Goal: Task Accomplishment & Management: Manage account settings

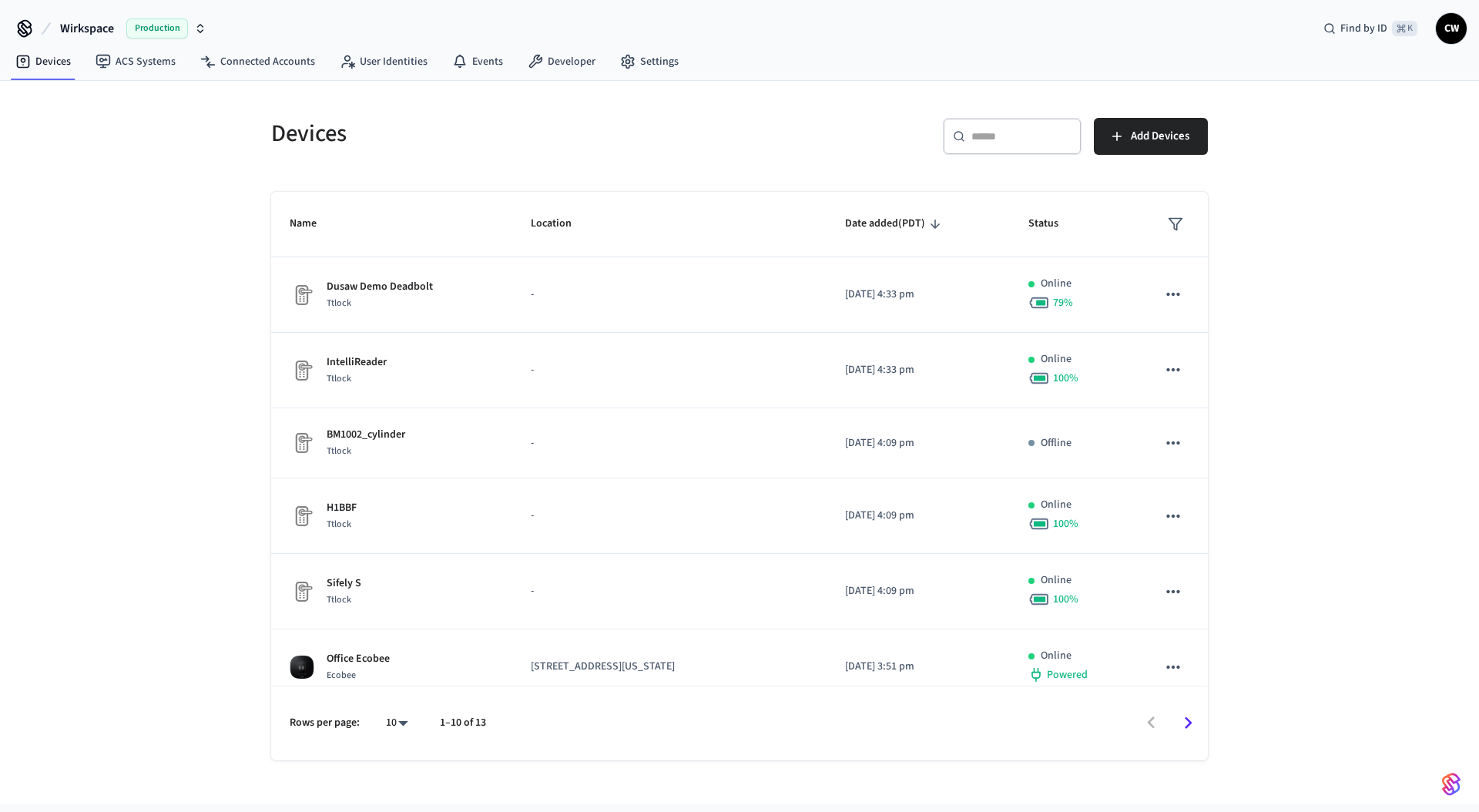
click at [186, 182] on div "Devices ​ ​ Add Devices Name Location Date added (PDT) Status Dusaw Demo Deadbo…" at bounding box center [739, 442] width 1479 height 722
click at [110, 31] on span "Wirkspace" at bounding box center [87, 29] width 54 height 19
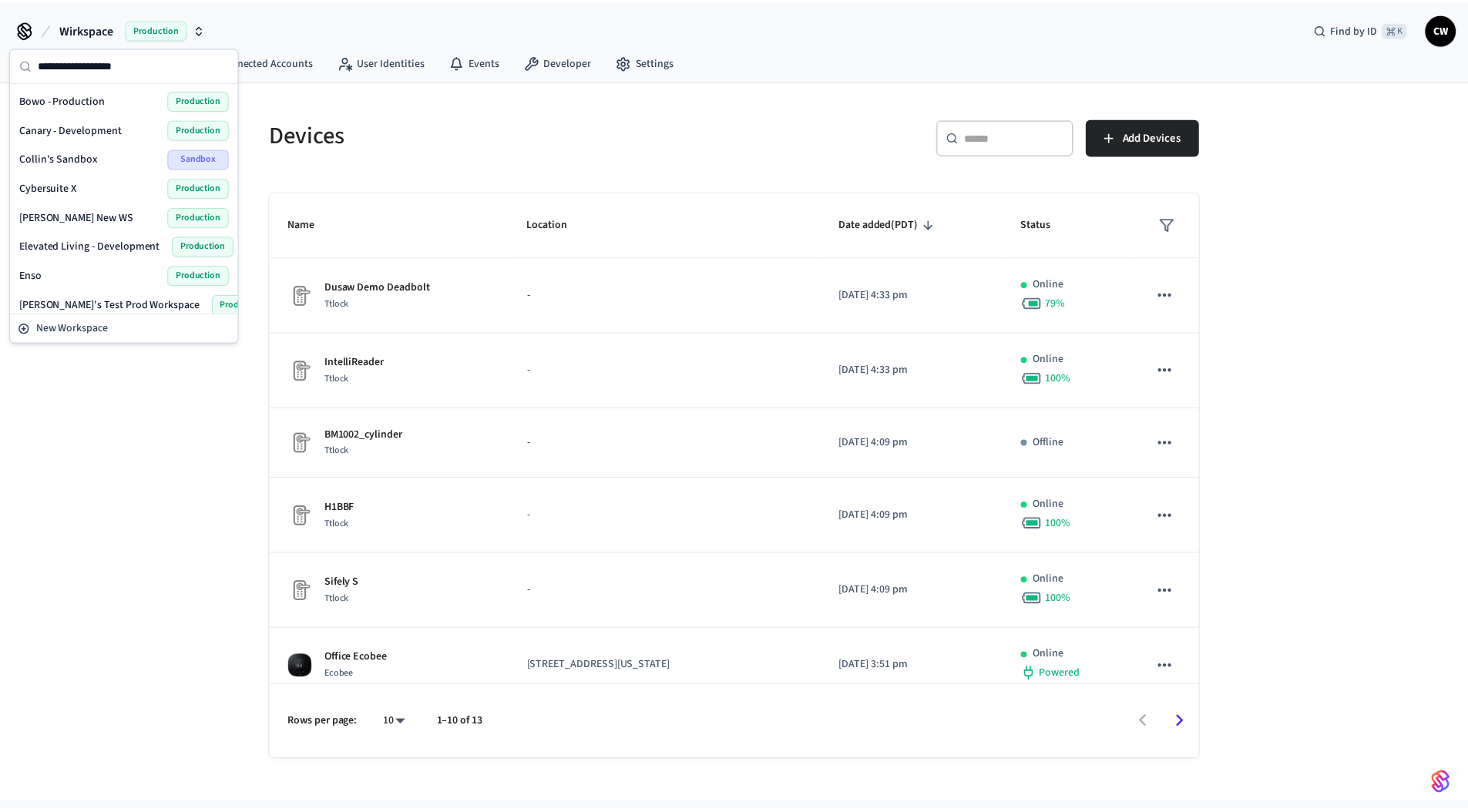
scroll to position [609, 0]
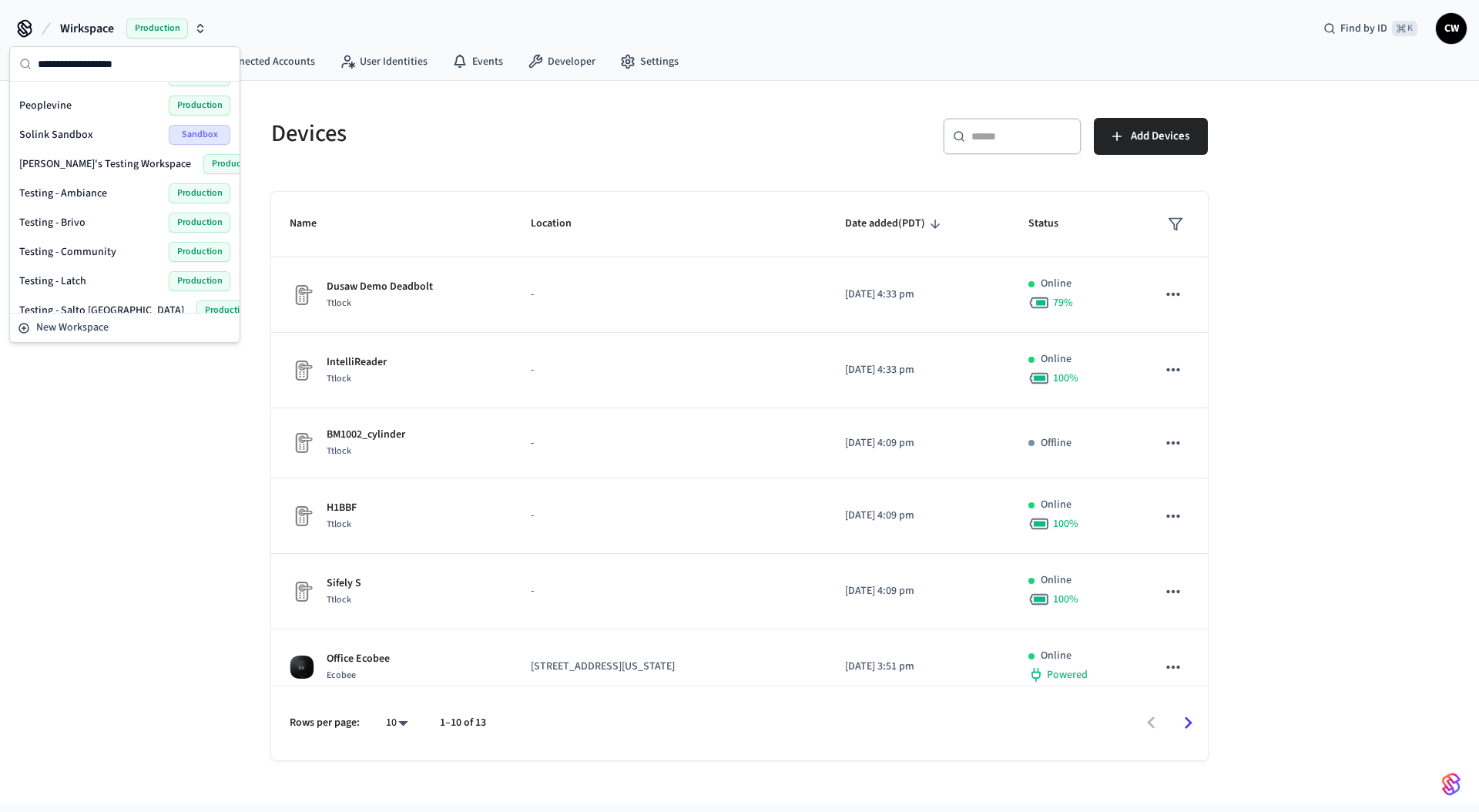
click at [98, 253] on span "Testing - Community" at bounding box center [68, 252] width 97 height 16
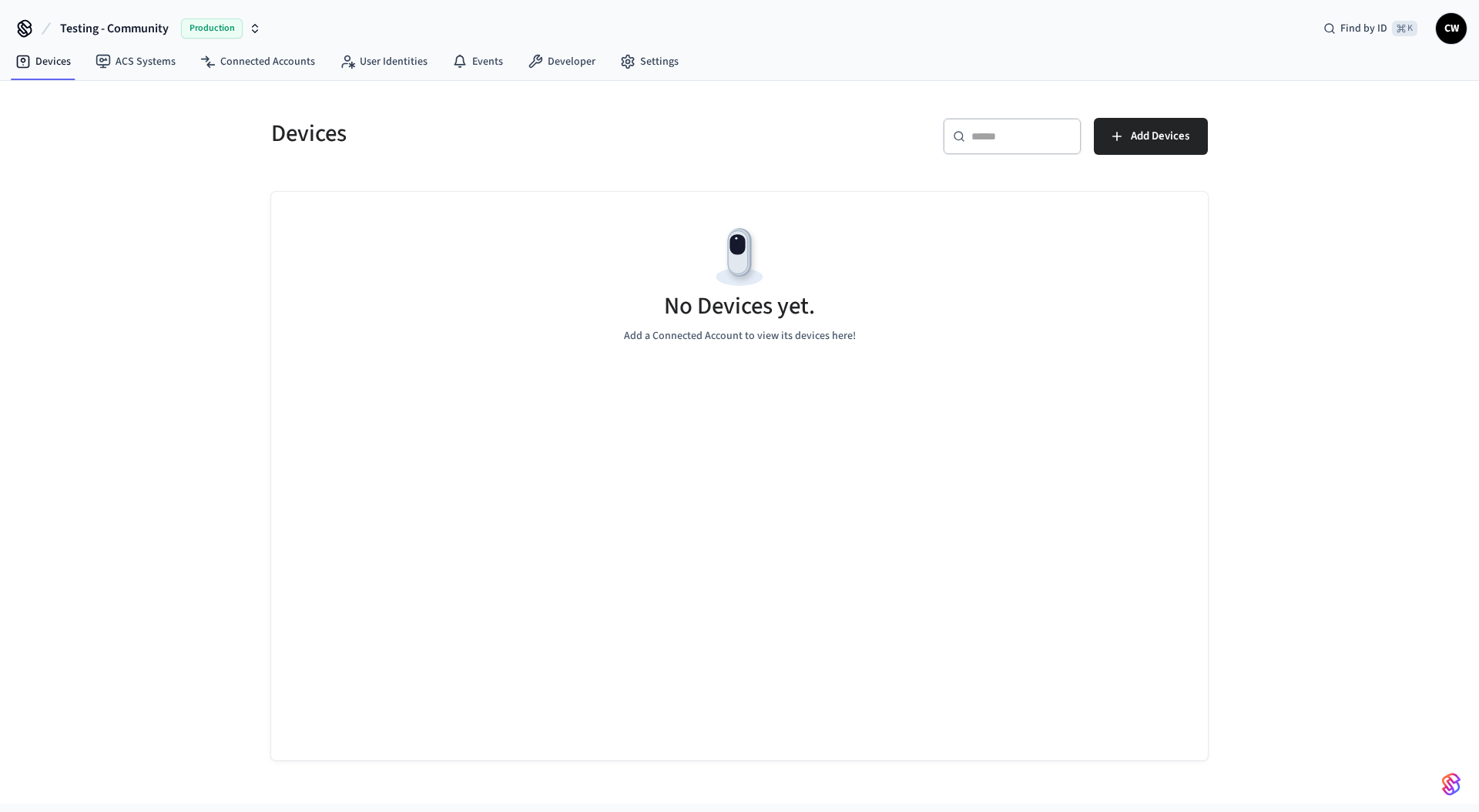
click at [169, 392] on div "Devices ​ ​ Add Devices No Devices yet. Add a Connected Account to view its dev…" at bounding box center [739, 442] width 1479 height 722
click at [143, 69] on link "ACS Systems" at bounding box center [136, 62] width 104 height 28
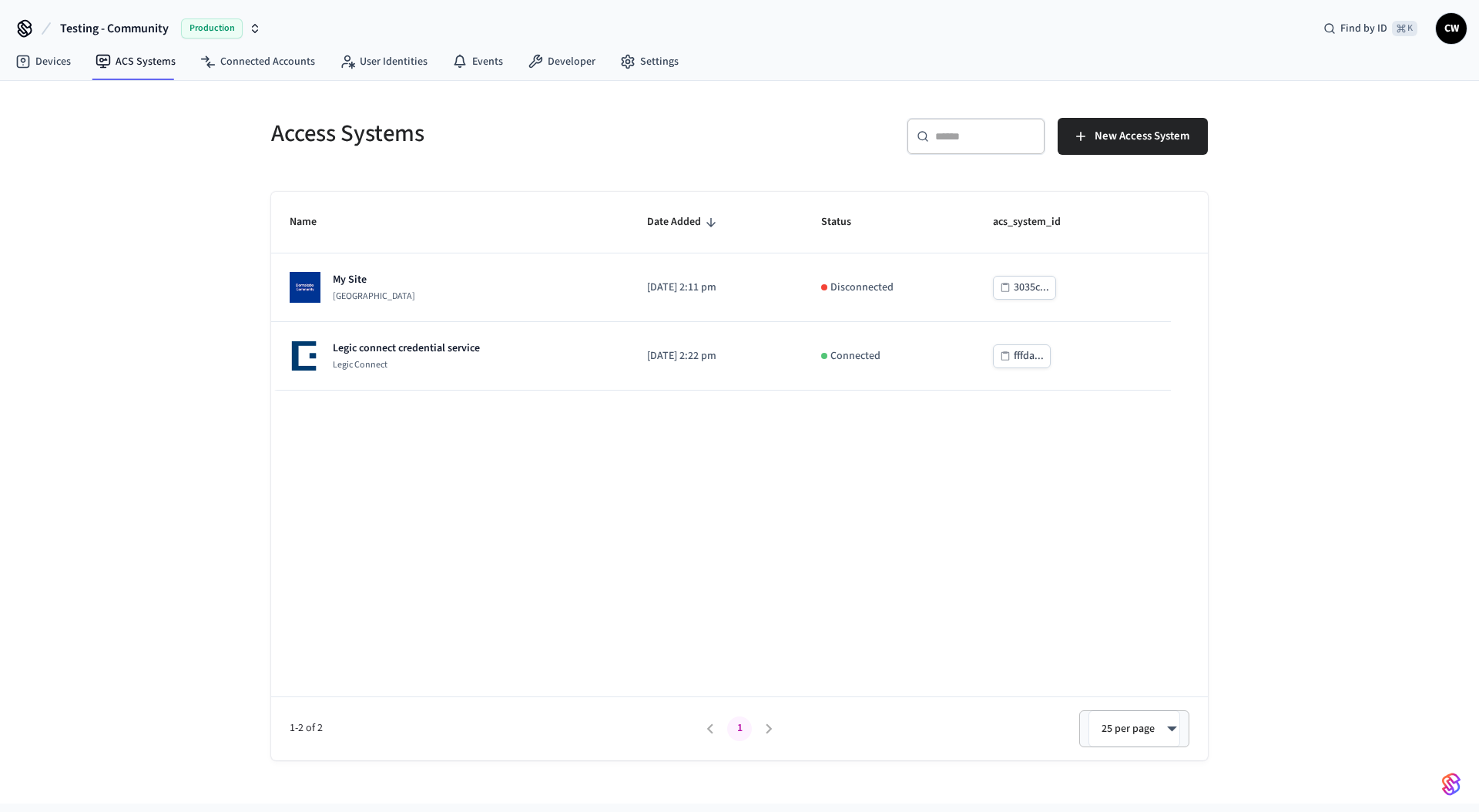
click at [167, 270] on div "Access Systems ​ ​ New Access System Name Date Added Status acs_system_id My Si…" at bounding box center [739, 442] width 1479 height 722
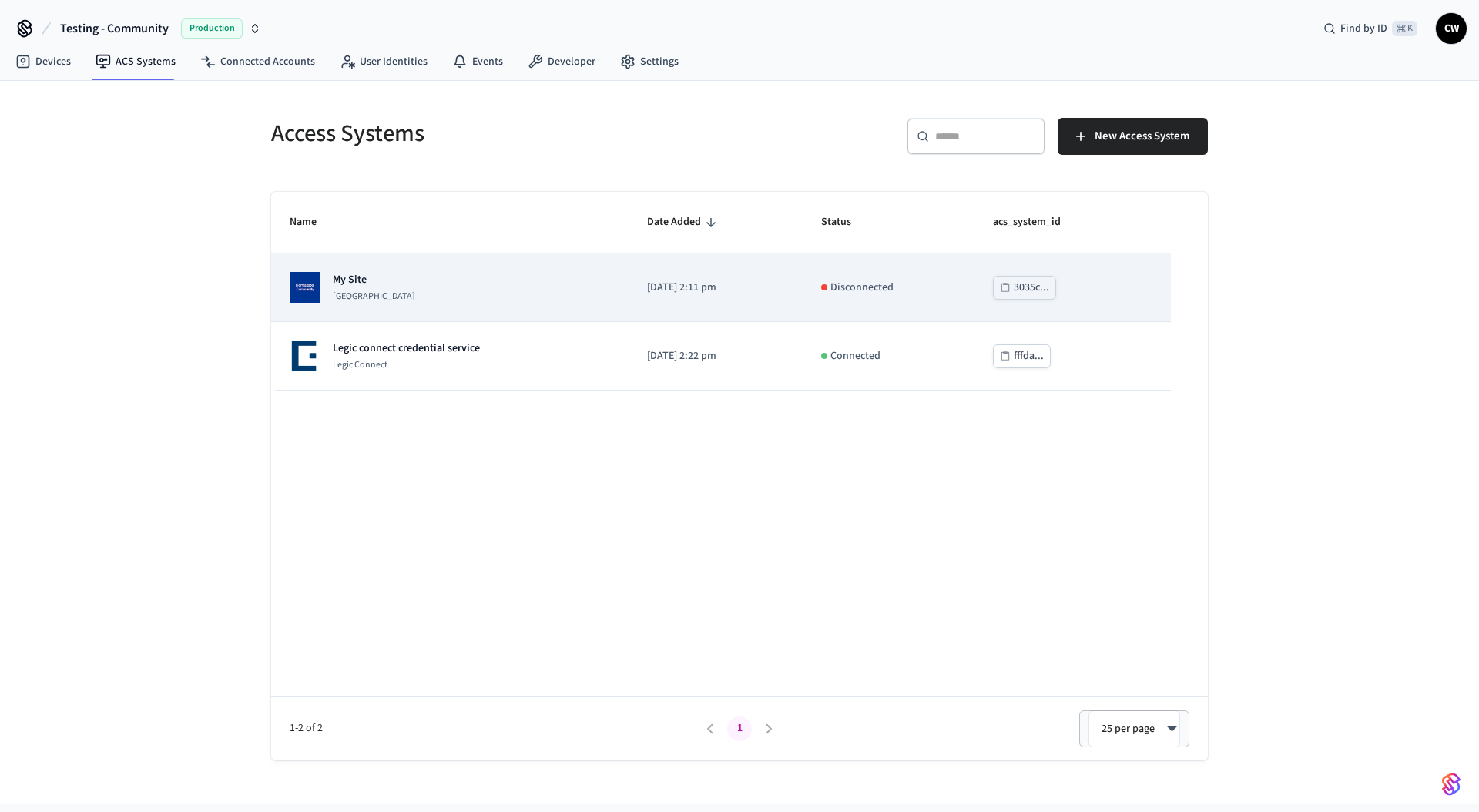
click at [416, 281] on p "My Site" at bounding box center [374, 280] width 83 height 16
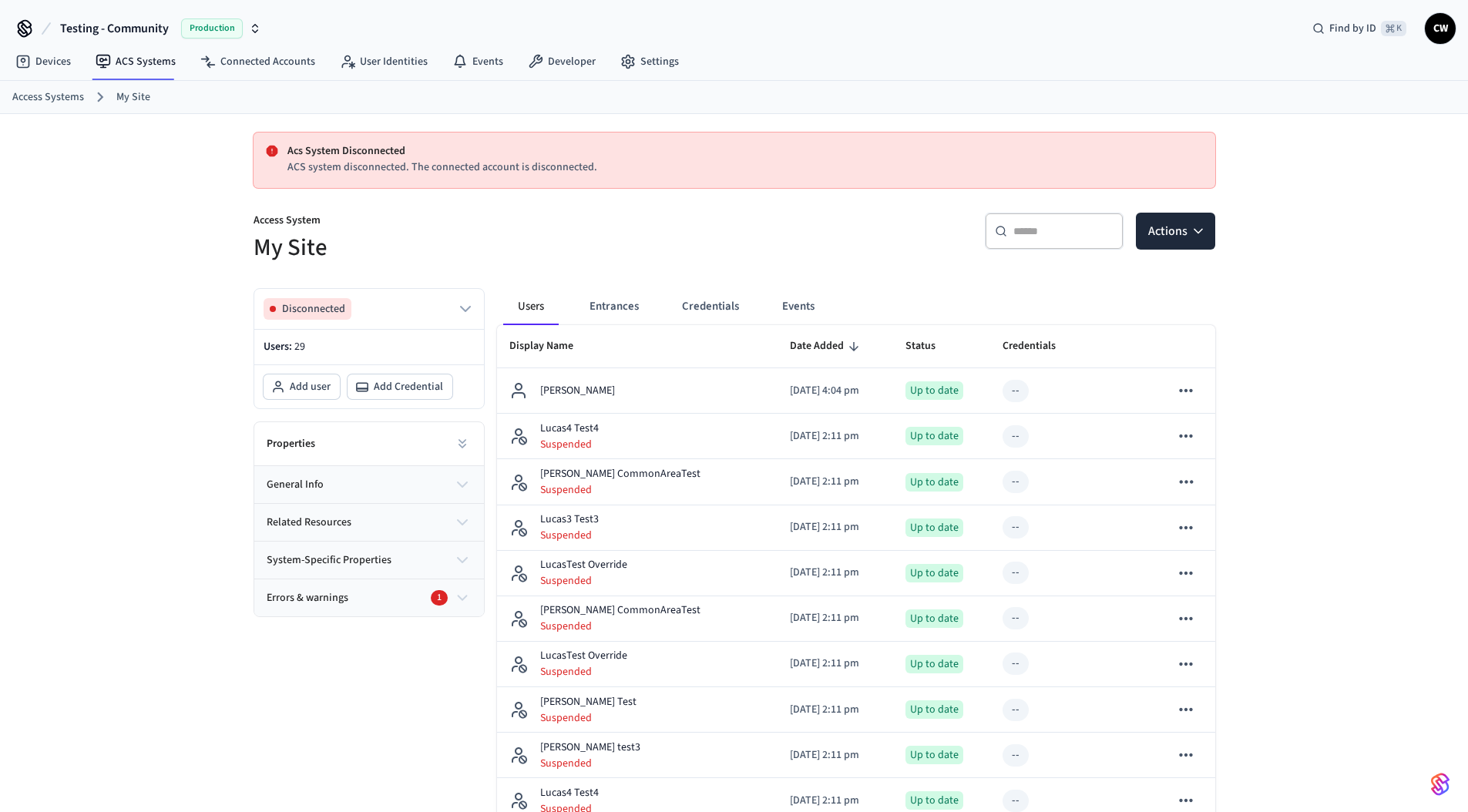
click at [1062, 160] on p "ACS system disconnected. The connected account is disconnected." at bounding box center [745, 168] width 915 height 16
click at [1189, 210] on div "​ ​ Actions" at bounding box center [970, 228] width 490 height 69
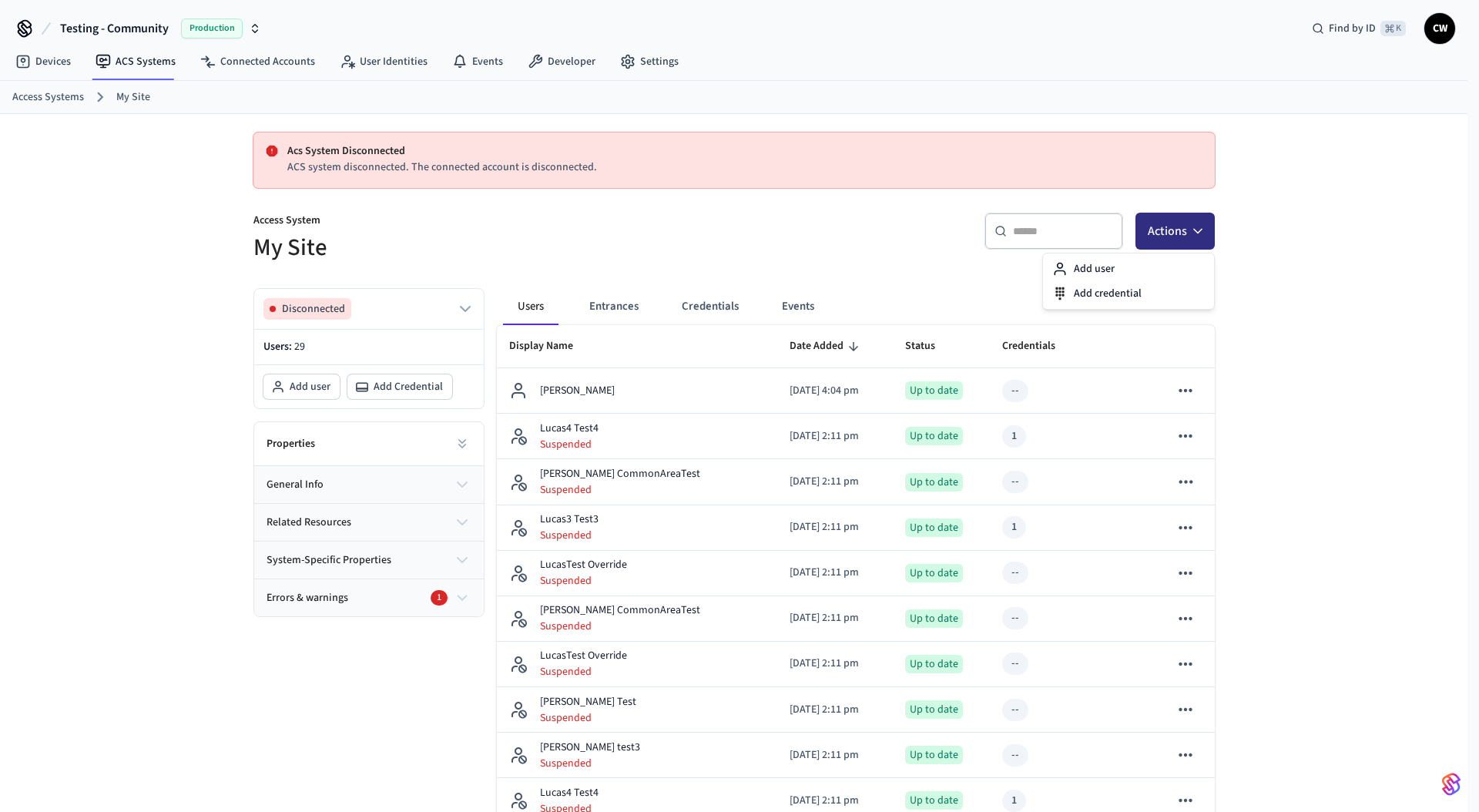
click at [1207, 231] on button "Actions" at bounding box center [1176, 231] width 80 height 37
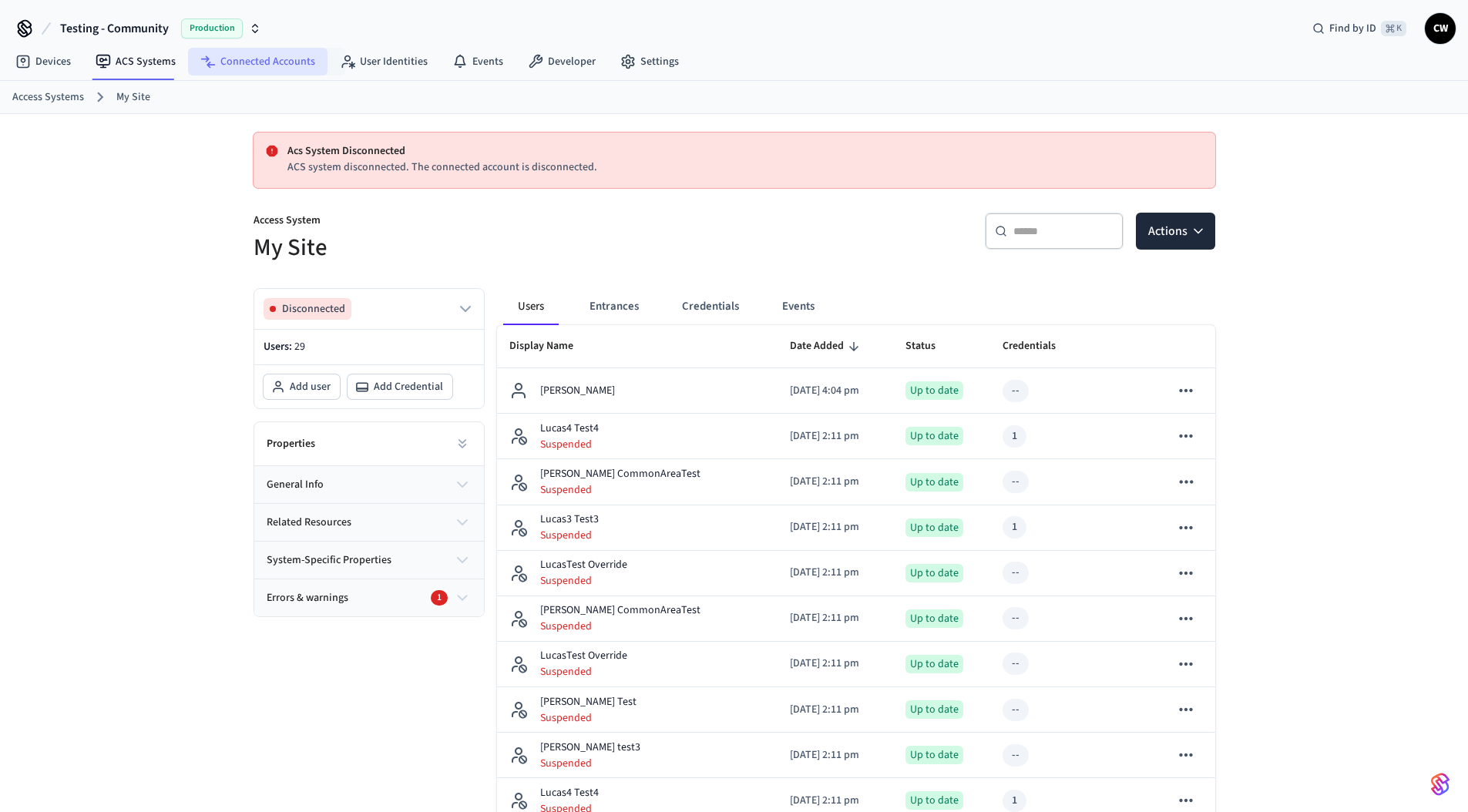
click at [298, 55] on link "Connected Accounts" at bounding box center [257, 62] width 140 height 28
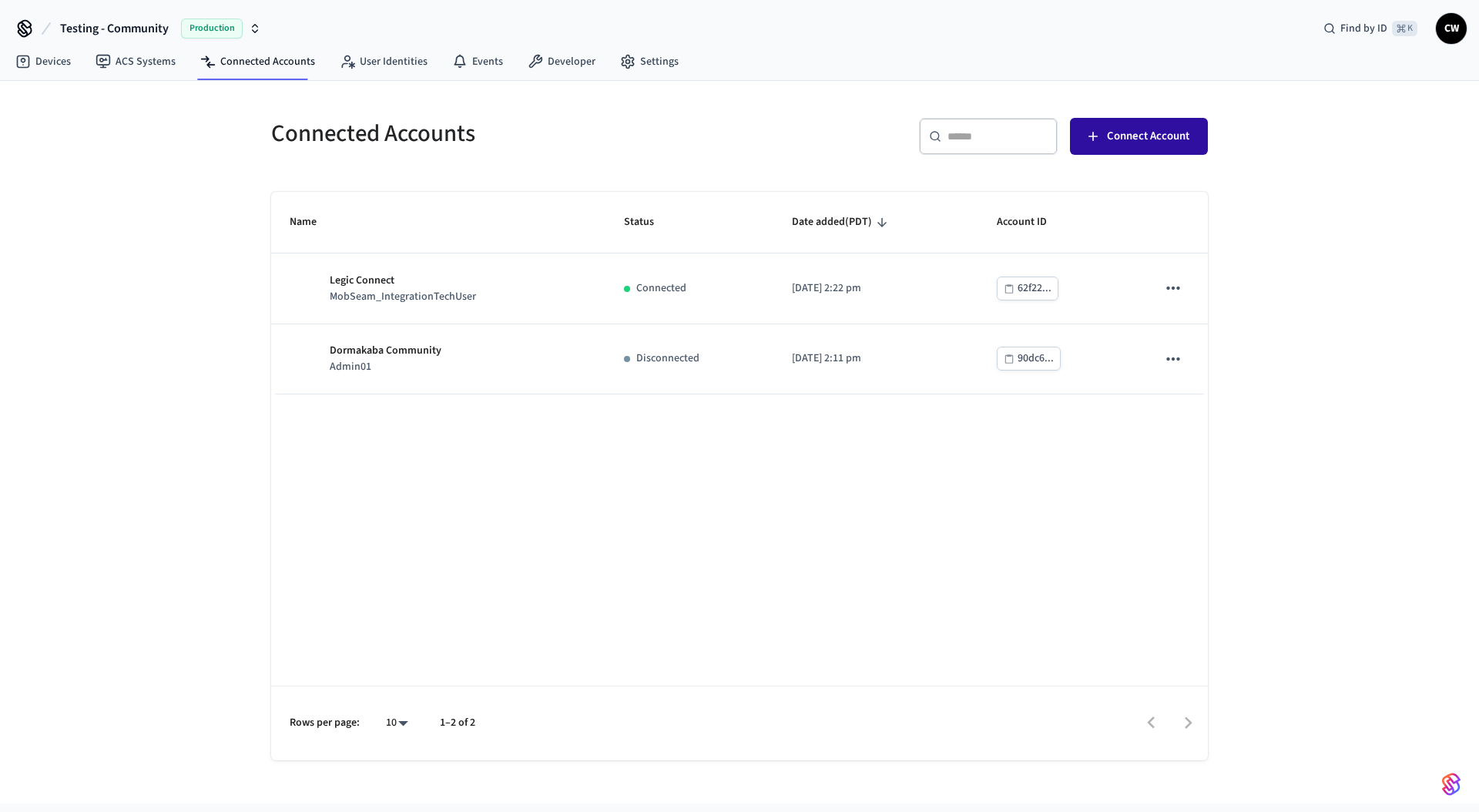
click at [1116, 141] on span "Connect Account" at bounding box center [1148, 136] width 83 height 20
drag, startPoint x: 111, startPoint y: 219, endPoint x: 110, endPoint y: 174, distance: 45.0
click at [111, 218] on div "Connected Accounts ​ ​ Connect Account Name Status Date added (PDT) Account ID …" at bounding box center [739, 442] width 1479 height 722
click at [119, 34] on span "Testing - Community" at bounding box center [114, 29] width 108 height 19
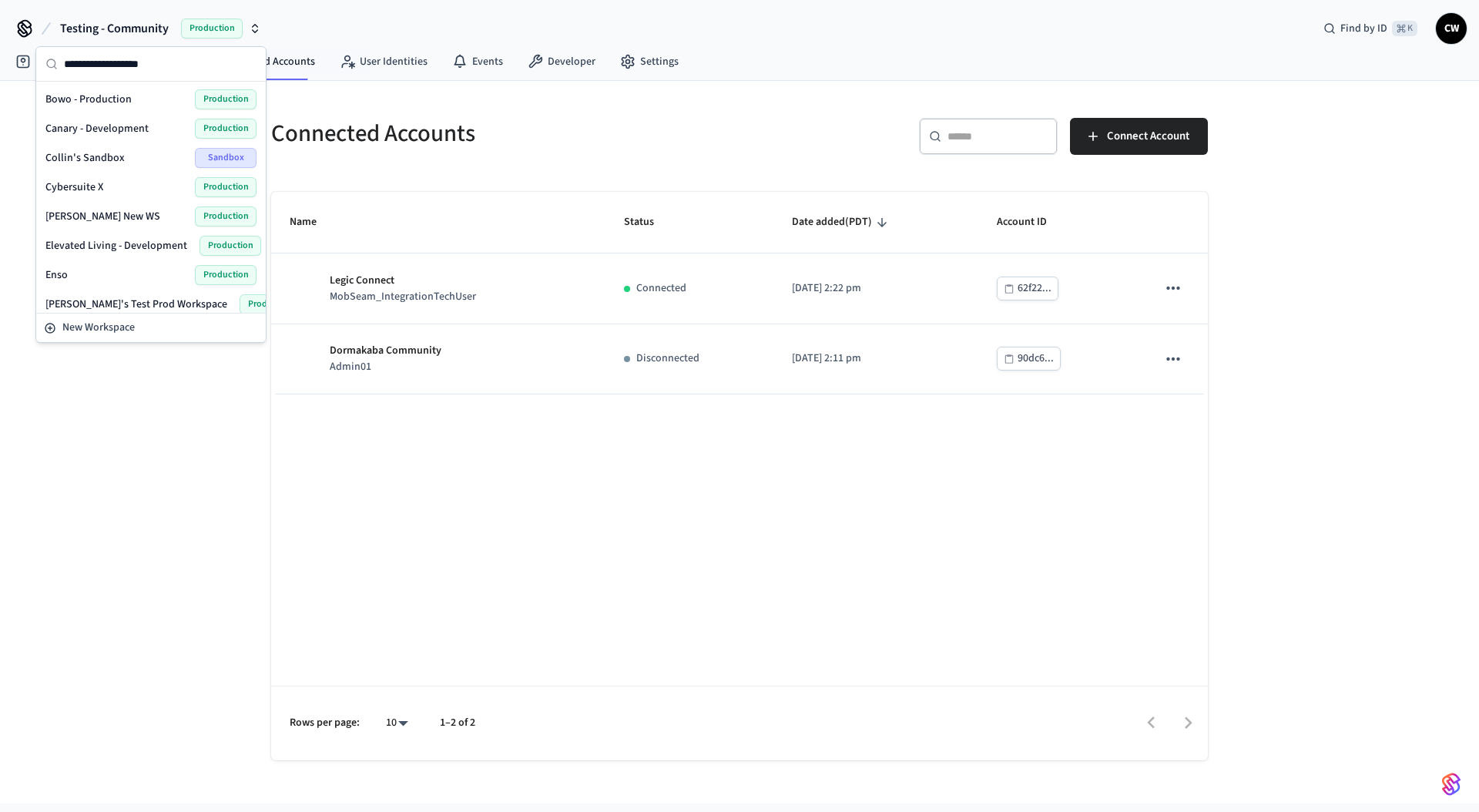
click at [405, 132] on h5 "Connected Accounts" at bounding box center [501, 133] width 459 height 32
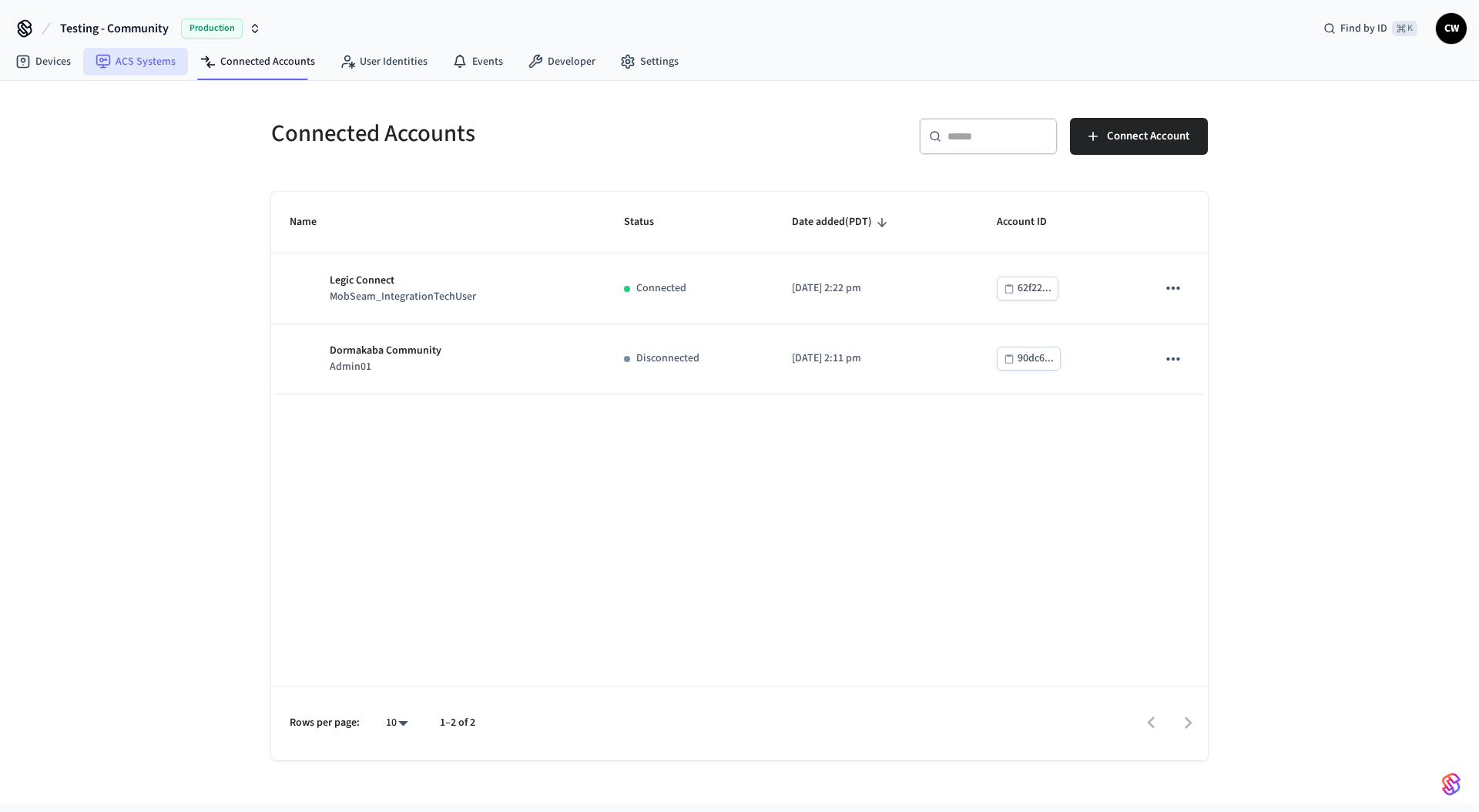
click at [143, 63] on link "ACS Systems" at bounding box center [136, 62] width 104 height 28
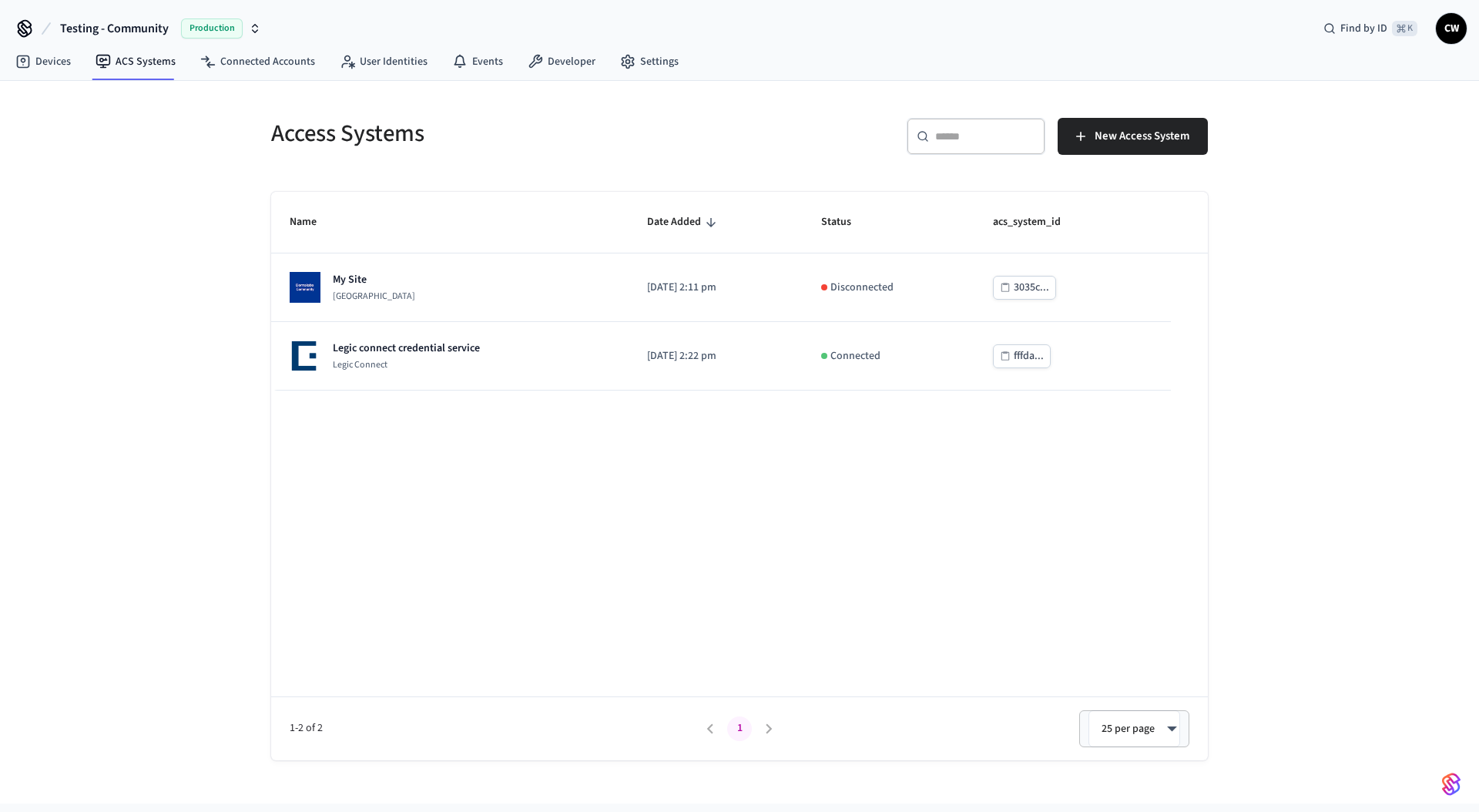
click at [150, 225] on div "Access Systems ​ ​ New Access System Name Date Added Status acs_system_id My Si…" at bounding box center [739, 442] width 1479 height 722
click at [1116, 143] on span "New Access System" at bounding box center [1142, 136] width 95 height 20
click at [546, 486] on div "Name Date Added Status acs_system_id My Site Dormakaba Community Site 2025/09/0…" at bounding box center [740, 475] width 937 height 568
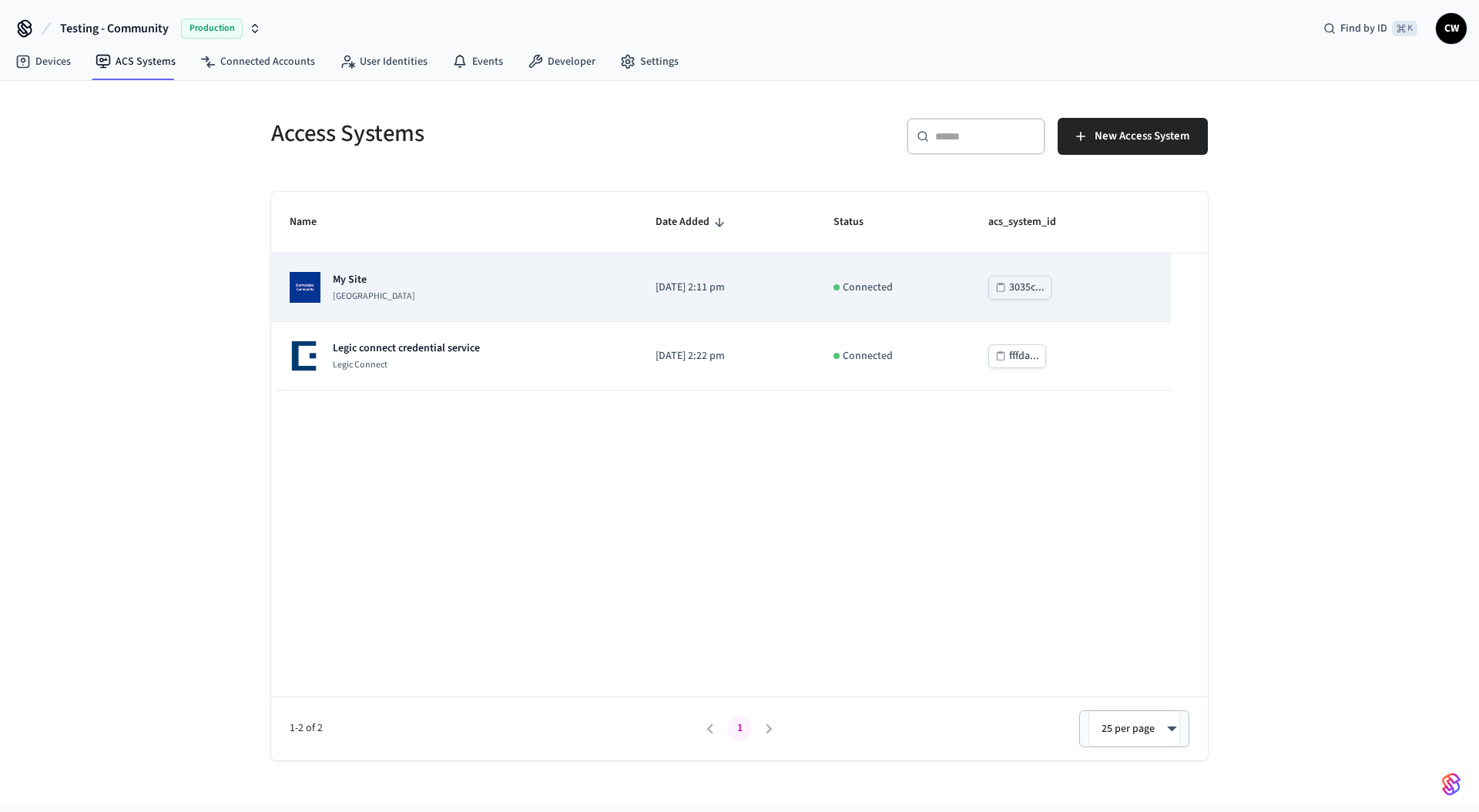
click at [404, 288] on div "My Site Dormakaba Community Site" at bounding box center [374, 288] width 83 height 31
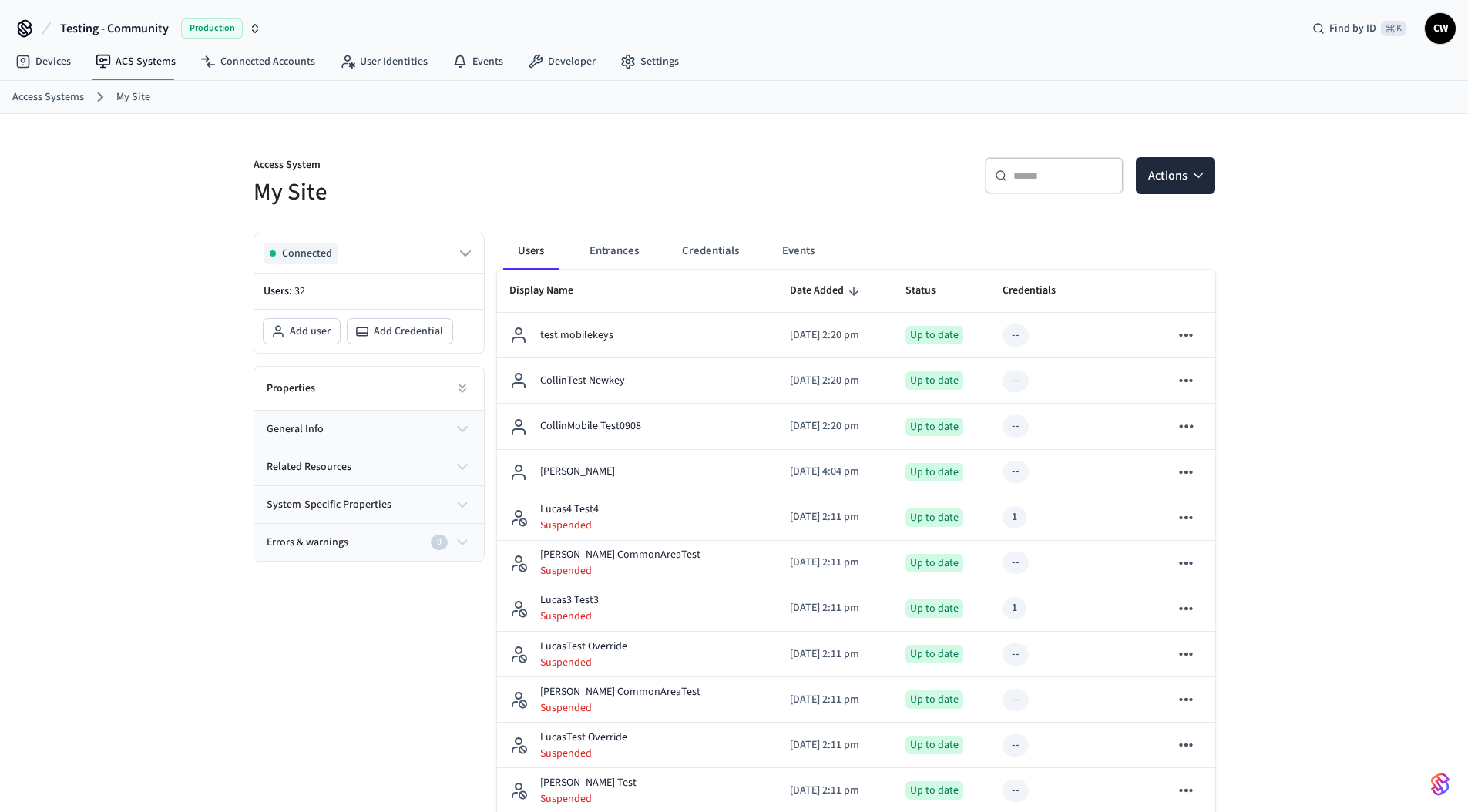
click at [425, 61] on link "User Identities" at bounding box center [384, 62] width 112 height 28
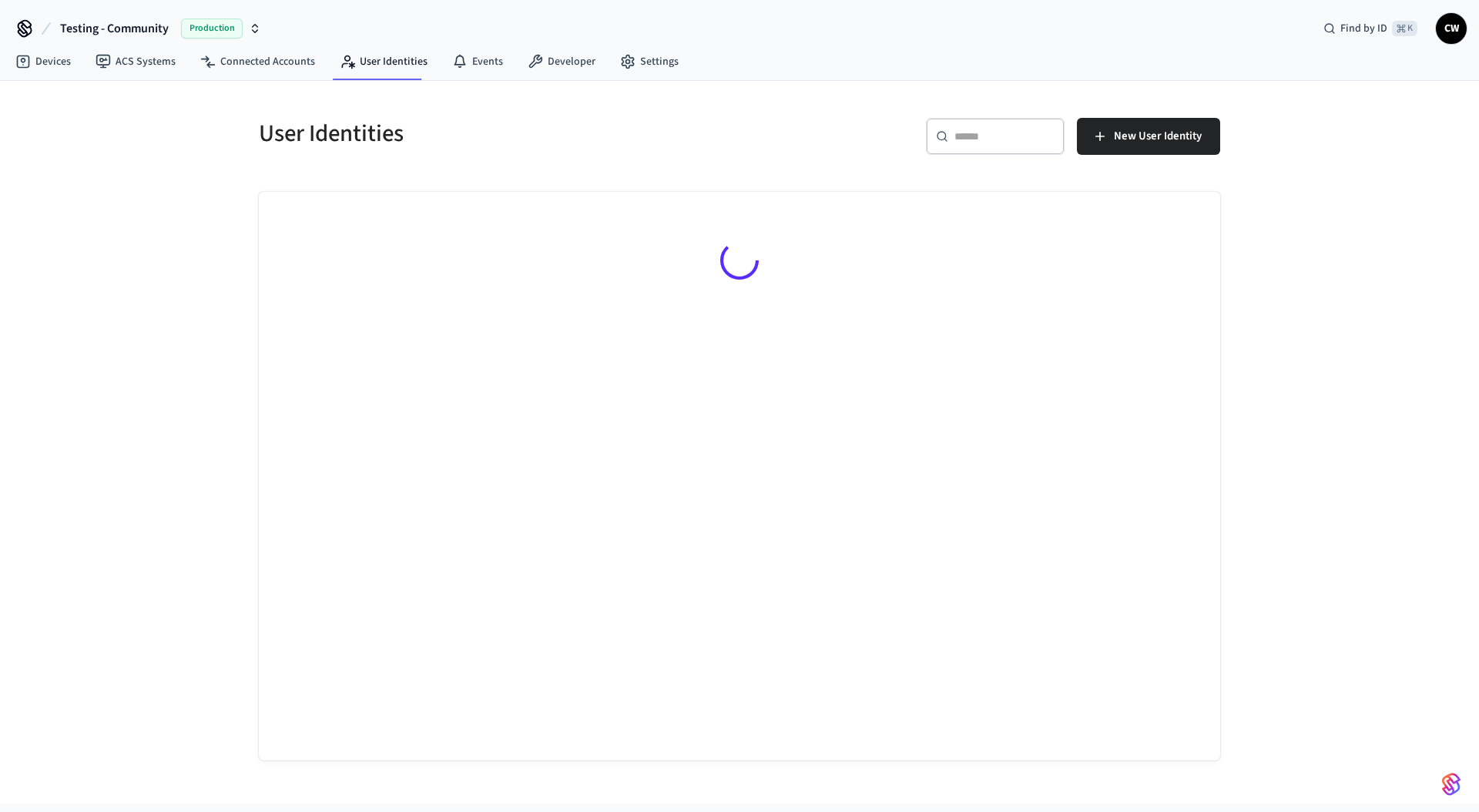
click at [182, 254] on div "User Identities ​ ​ New User Identity" at bounding box center [739, 442] width 1479 height 722
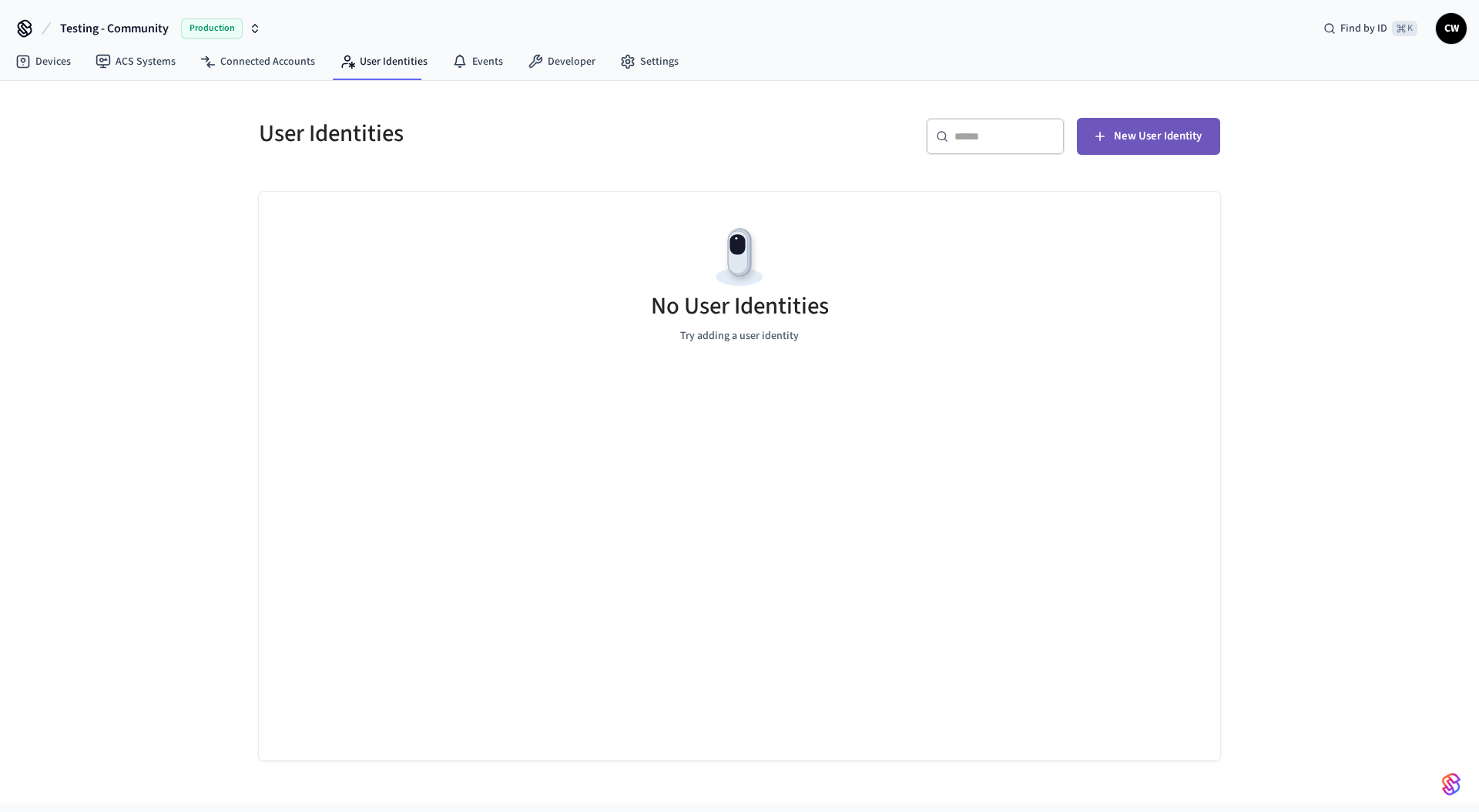
click at [1172, 154] on button "New User Identity" at bounding box center [1149, 136] width 143 height 37
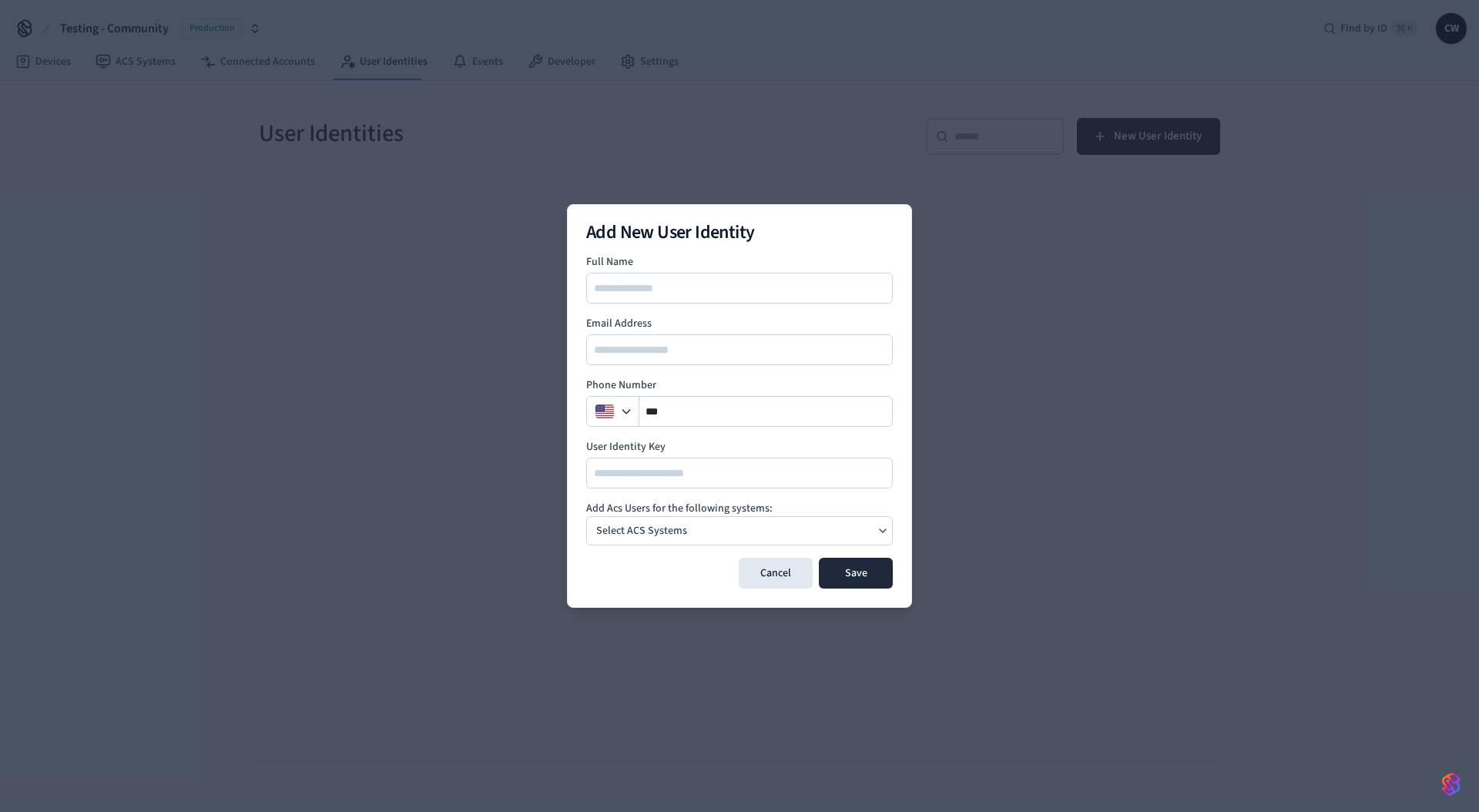
type input "**********"
click at [703, 405] on input "**" at bounding box center [766, 411] width 253 height 19
type input "**********"
click at [784, 524] on div "Select ACS Systems" at bounding box center [739, 531] width 306 height 30
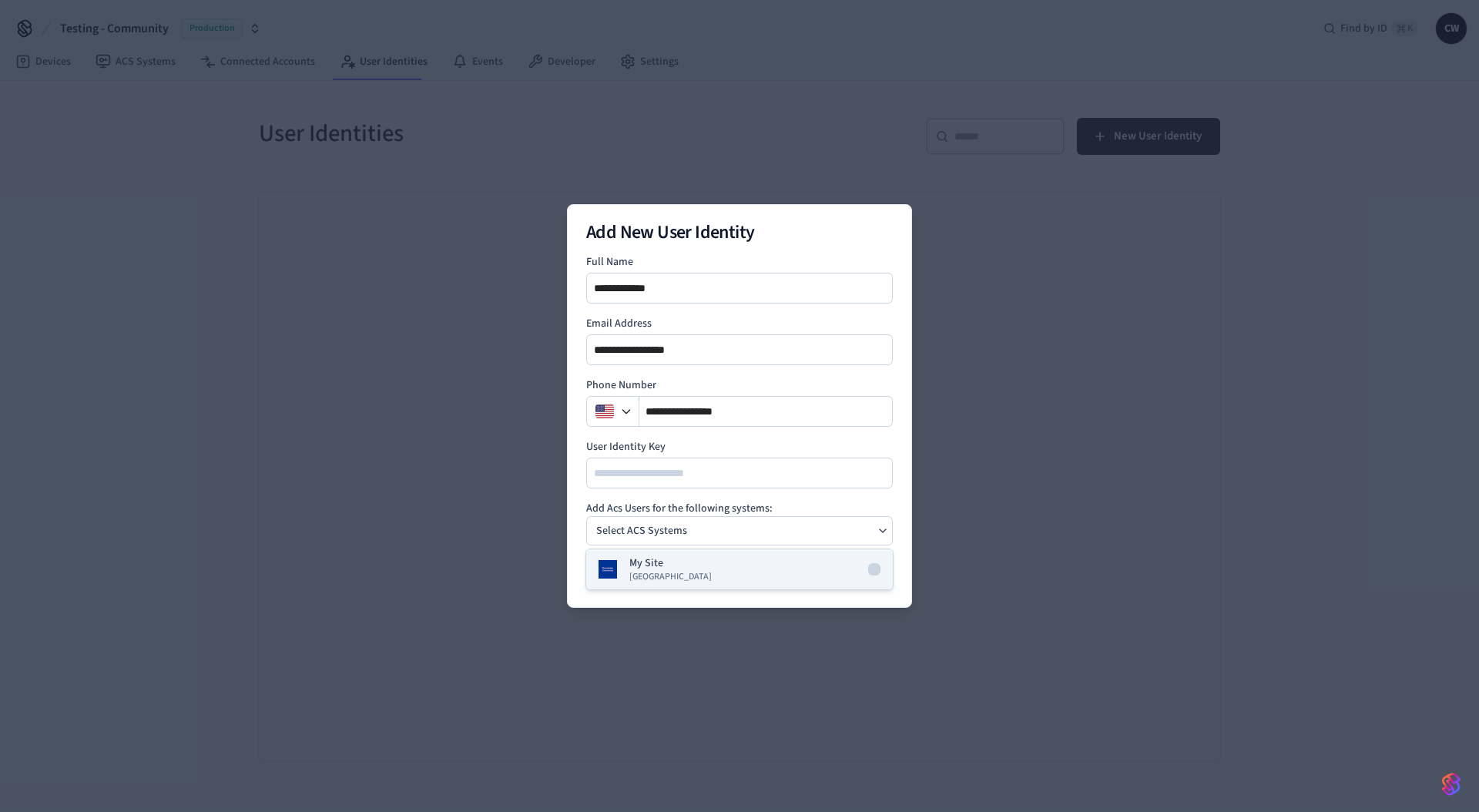
click at [700, 564] on div "My Site Dormakaba Community Site" at bounding box center [671, 569] width 83 height 28
click at [743, 491] on form "**********" at bounding box center [739, 421] width 306 height 334
click at [872, 579] on button "Save" at bounding box center [855, 573] width 74 height 31
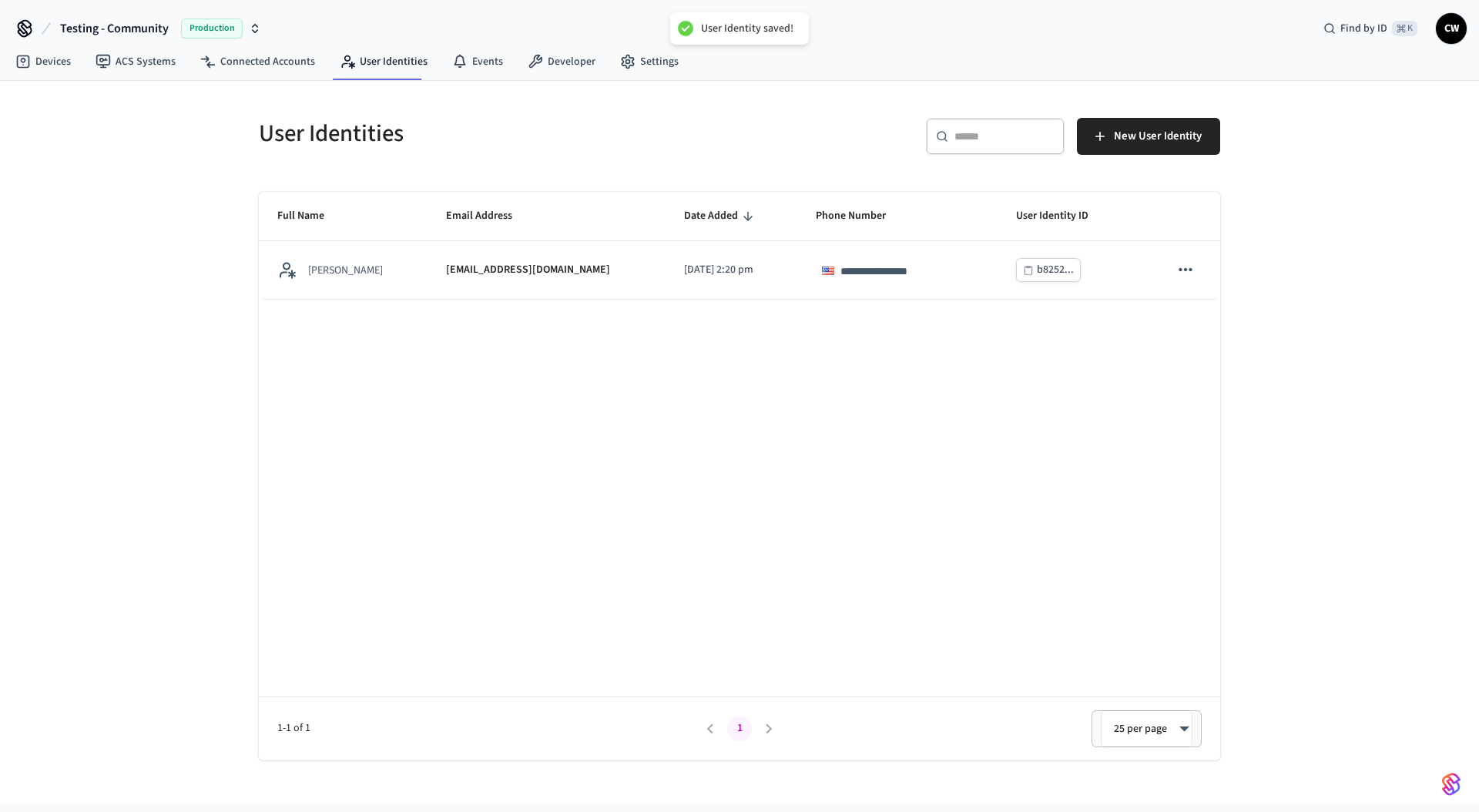
click at [511, 372] on div "**********" at bounding box center [739, 475] width 961 height 568
click at [472, 165] on div "User Identities" at bounding box center [485, 132] width 490 height 68
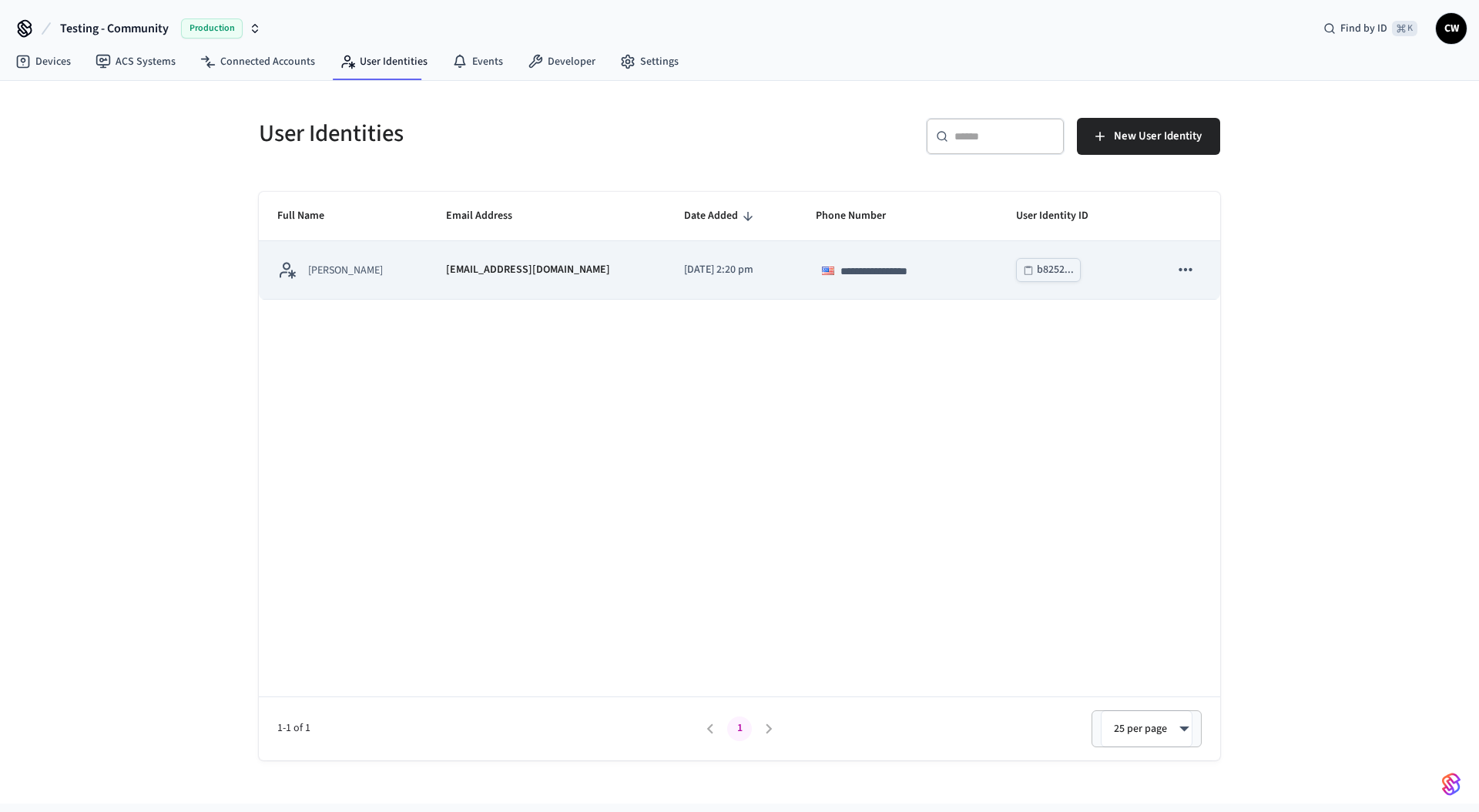
click at [516, 272] on p "[EMAIL_ADDRESS][DOMAIN_NAME]" at bounding box center [528, 270] width 164 height 16
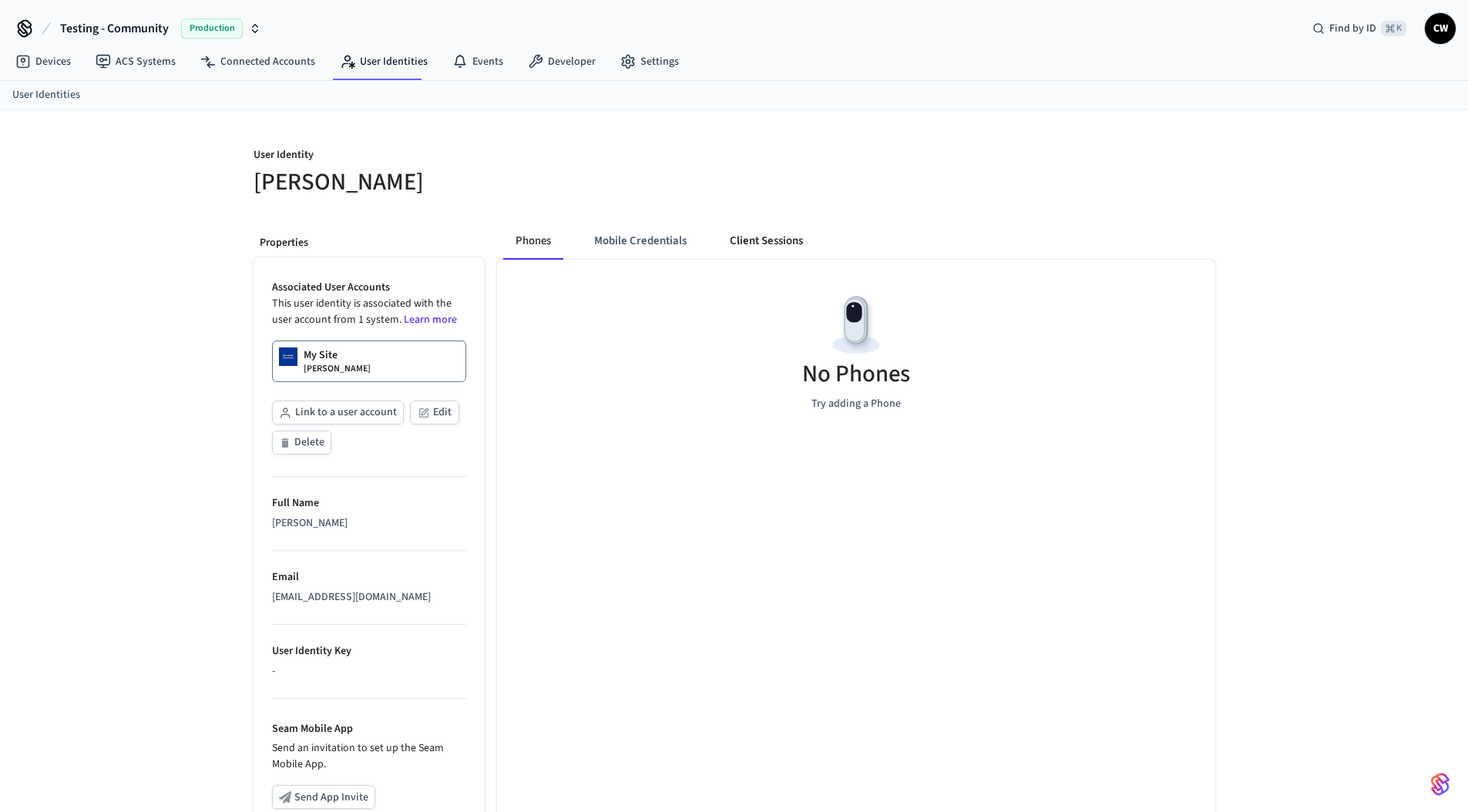
click at [795, 231] on button "Client Sessions" at bounding box center [766, 241] width 98 height 37
click at [1053, 203] on div "User Identity Collin Wirkus New Client Sessions Properties Associated User Acco…" at bounding box center [734, 577] width 986 height 935
click at [1149, 164] on span "New Client Sessions" at bounding box center [1148, 166] width 98 height 20
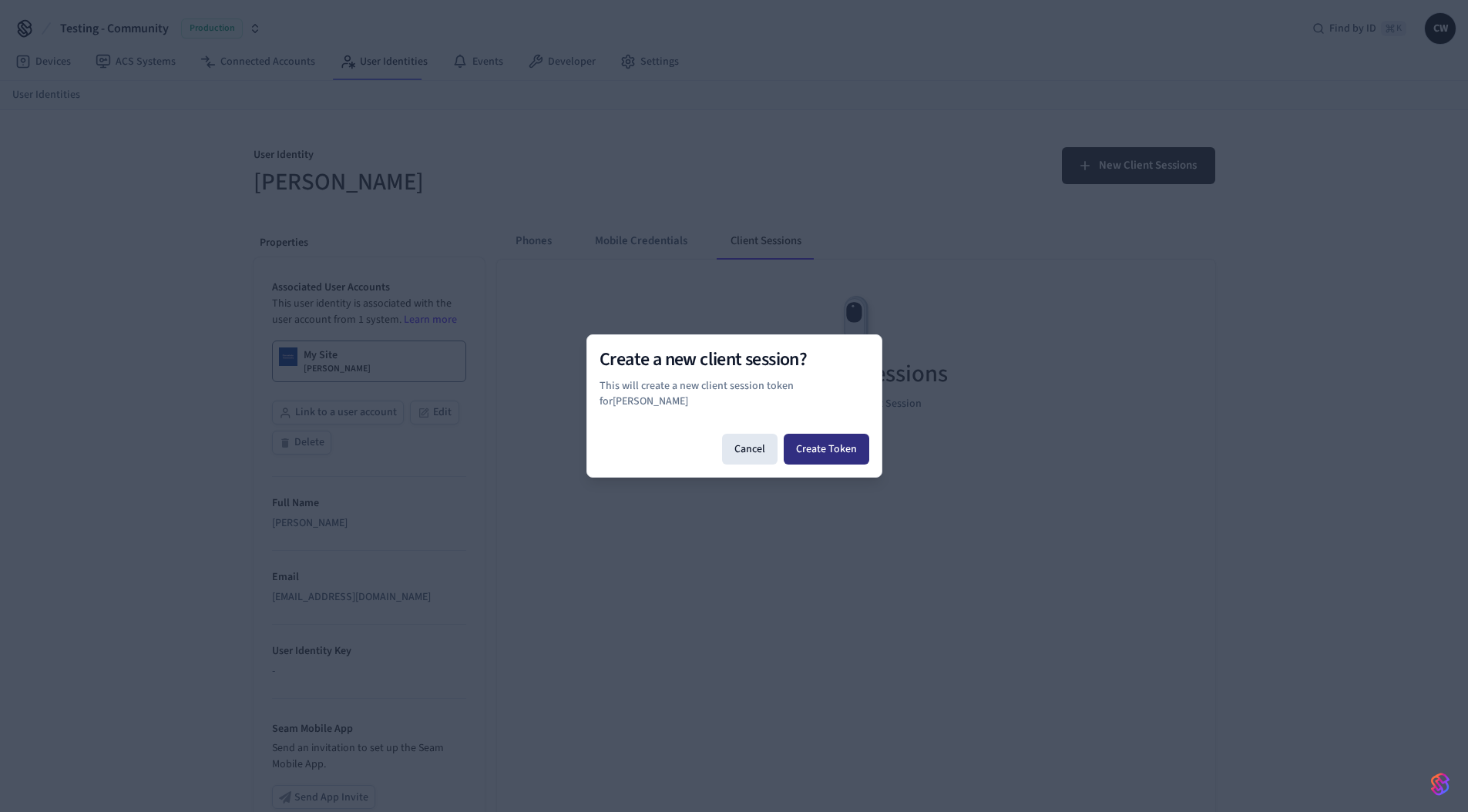
click at [847, 445] on button "Create Token" at bounding box center [826, 449] width 86 height 31
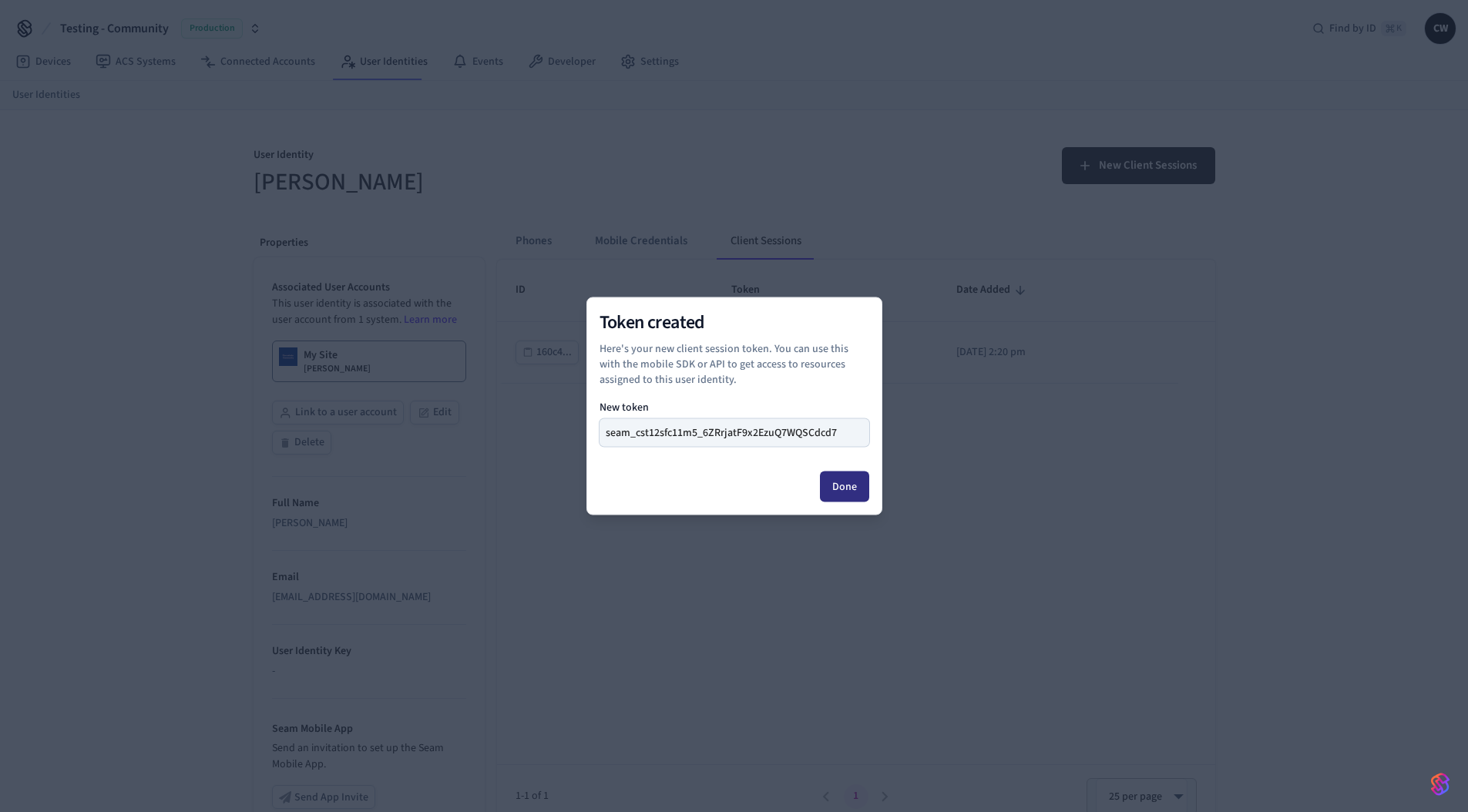
click at [847, 488] on button "Done" at bounding box center [844, 487] width 49 height 31
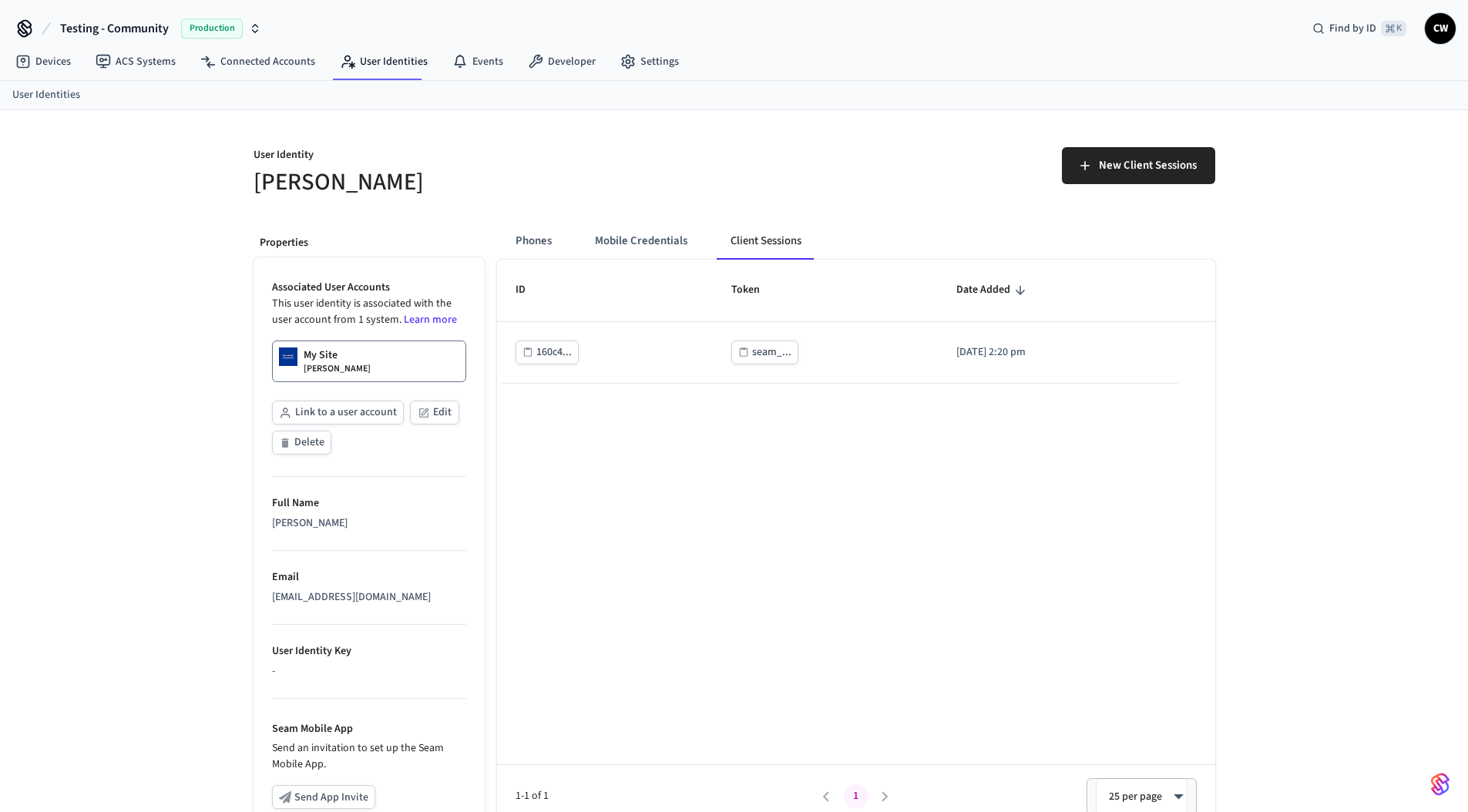
click at [618, 489] on div "ID Token Date Added 160c4... seam_... [DATE] 2:20 pm 1-1 of 1 1 25 per page ** ​" at bounding box center [855, 543] width 718 height 568
click at [551, 154] on p "User Identity" at bounding box center [489, 157] width 472 height 19
click at [637, 60] on link "Settings" at bounding box center [649, 62] width 83 height 28
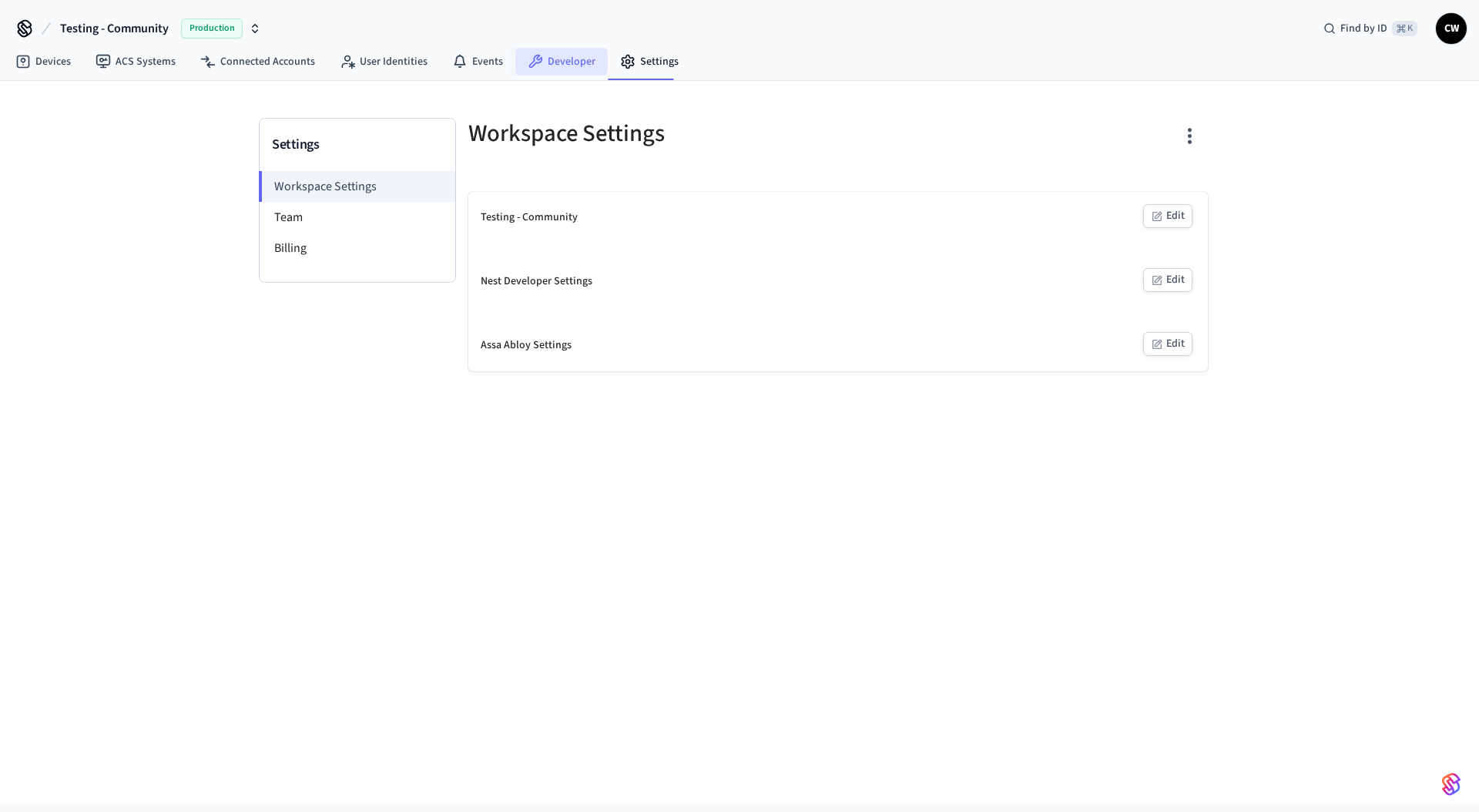
click at [573, 65] on link "Developer" at bounding box center [561, 62] width 93 height 28
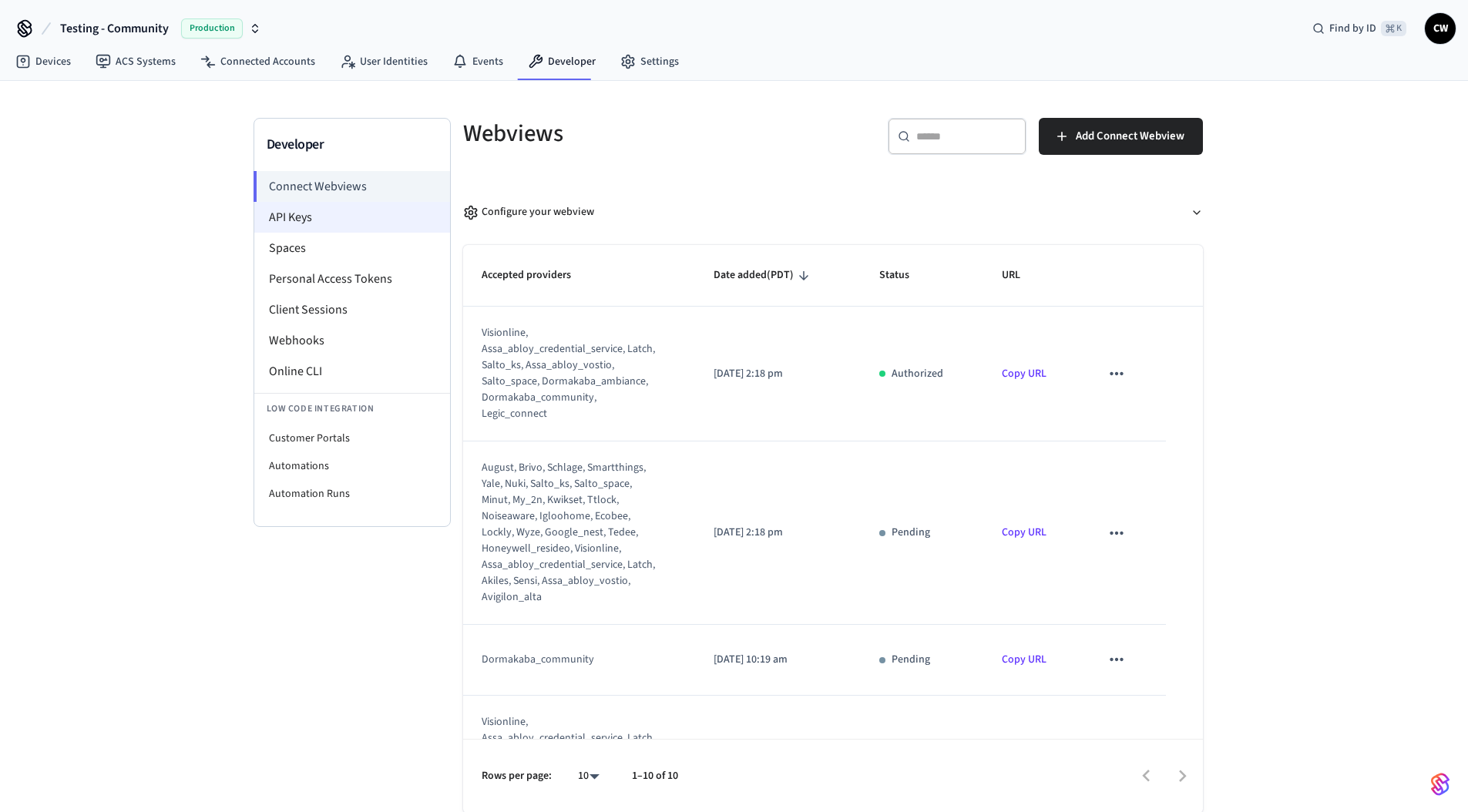
click at [335, 222] on li "API Keys" at bounding box center [352, 217] width 196 height 31
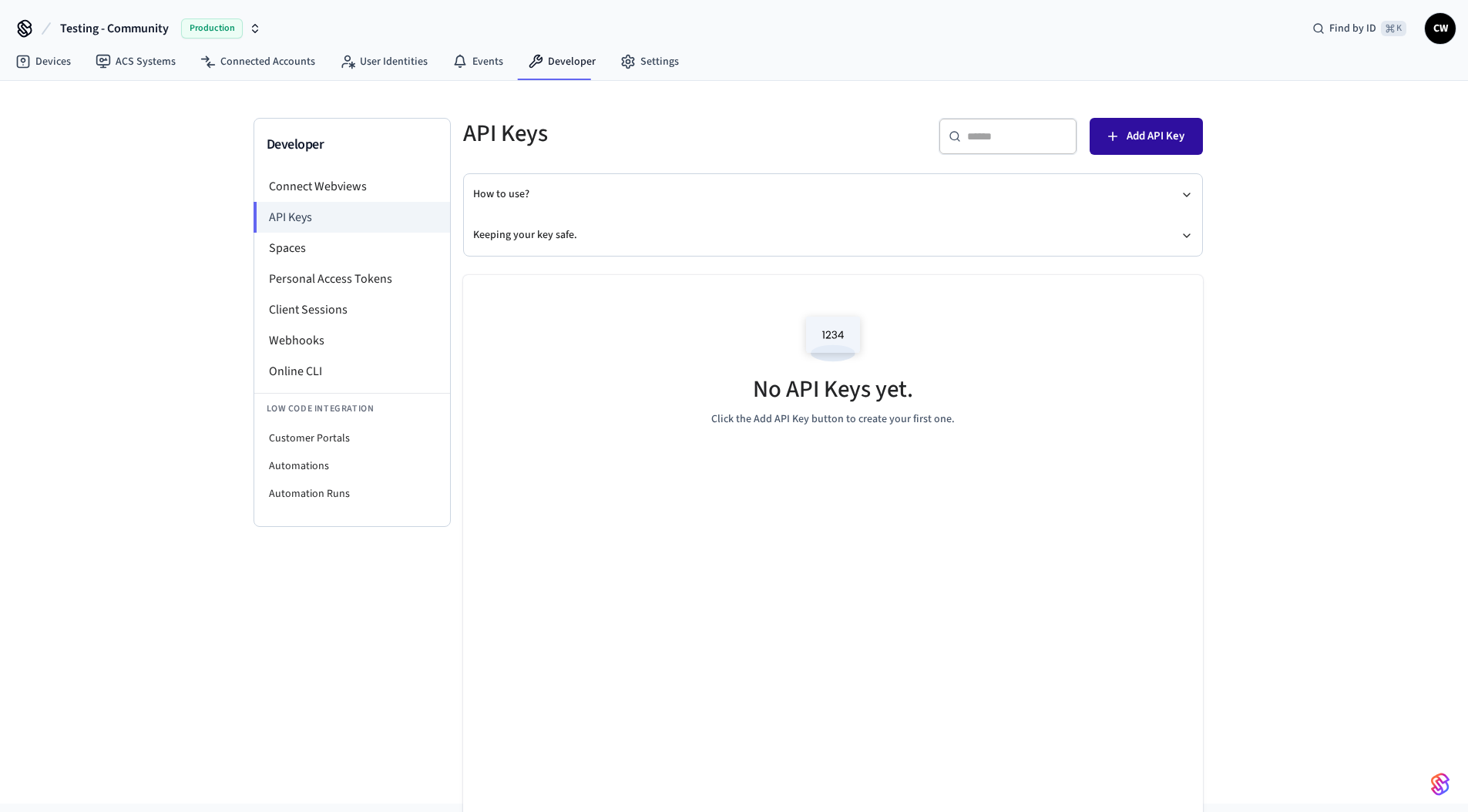
click at [1184, 130] on button "Add API Key" at bounding box center [1145, 136] width 113 height 37
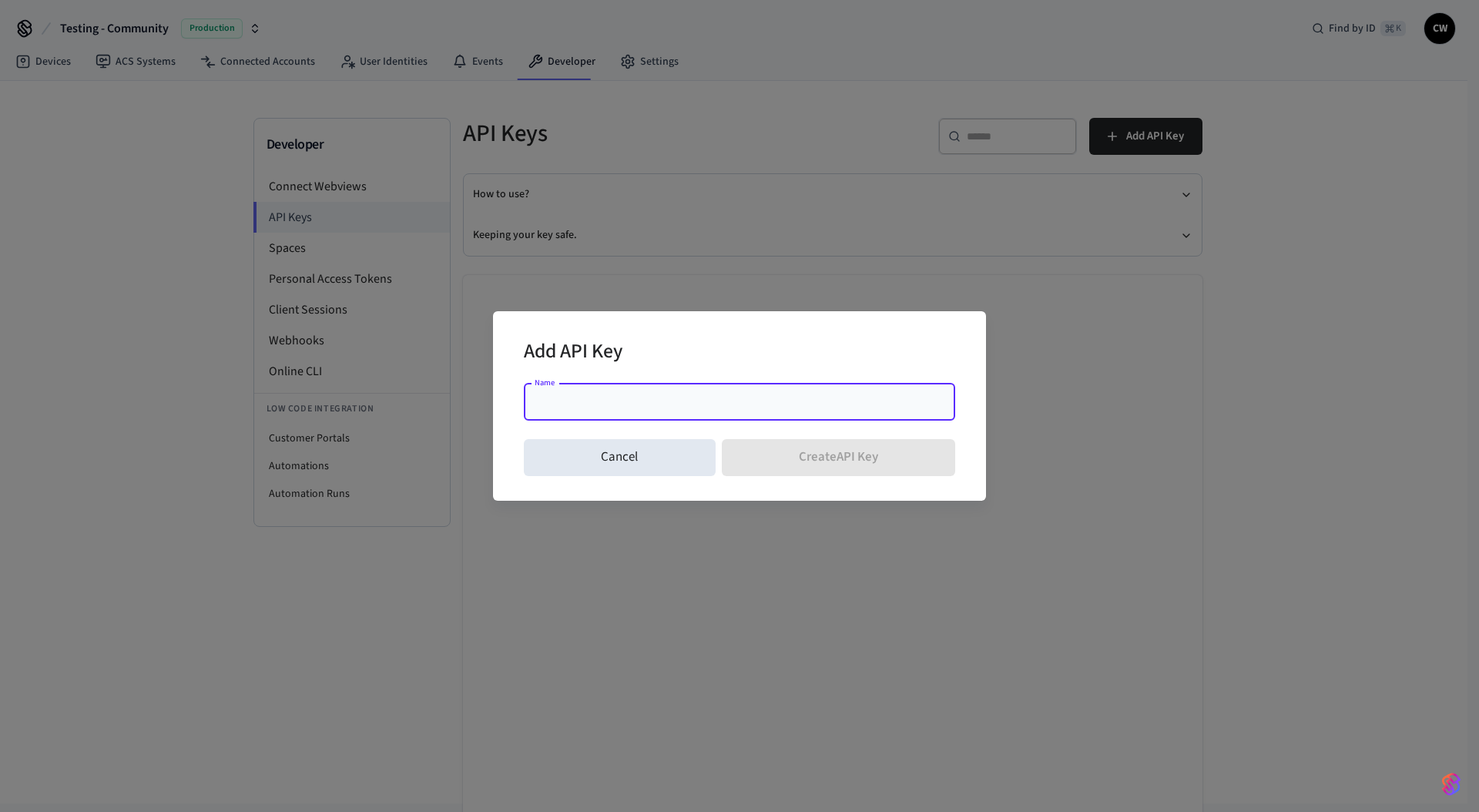
click at [680, 390] on div "Name" at bounding box center [739, 401] width 431 height 37
type input "**********"
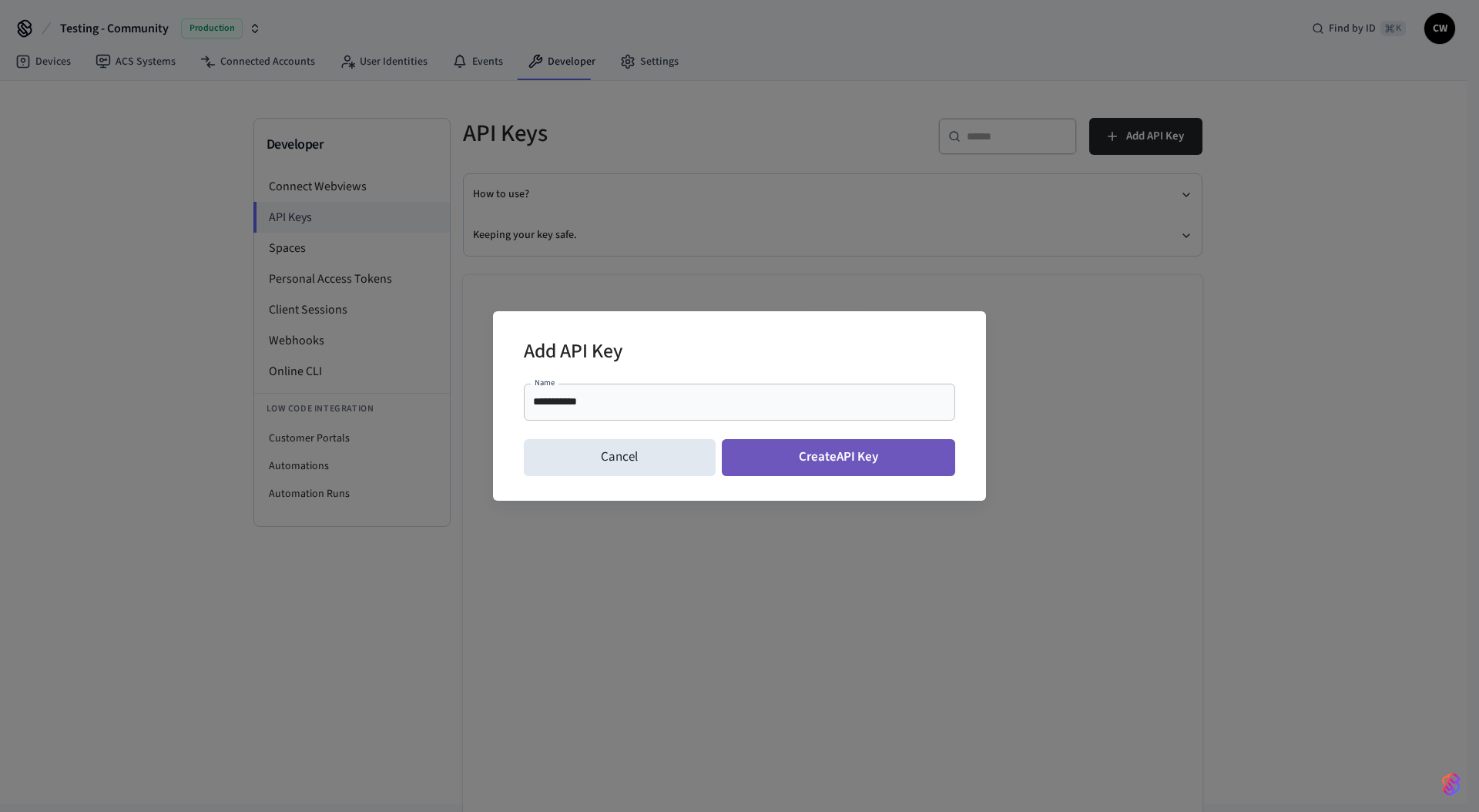
click at [840, 453] on button "Create API Key" at bounding box center [839, 457] width 234 height 37
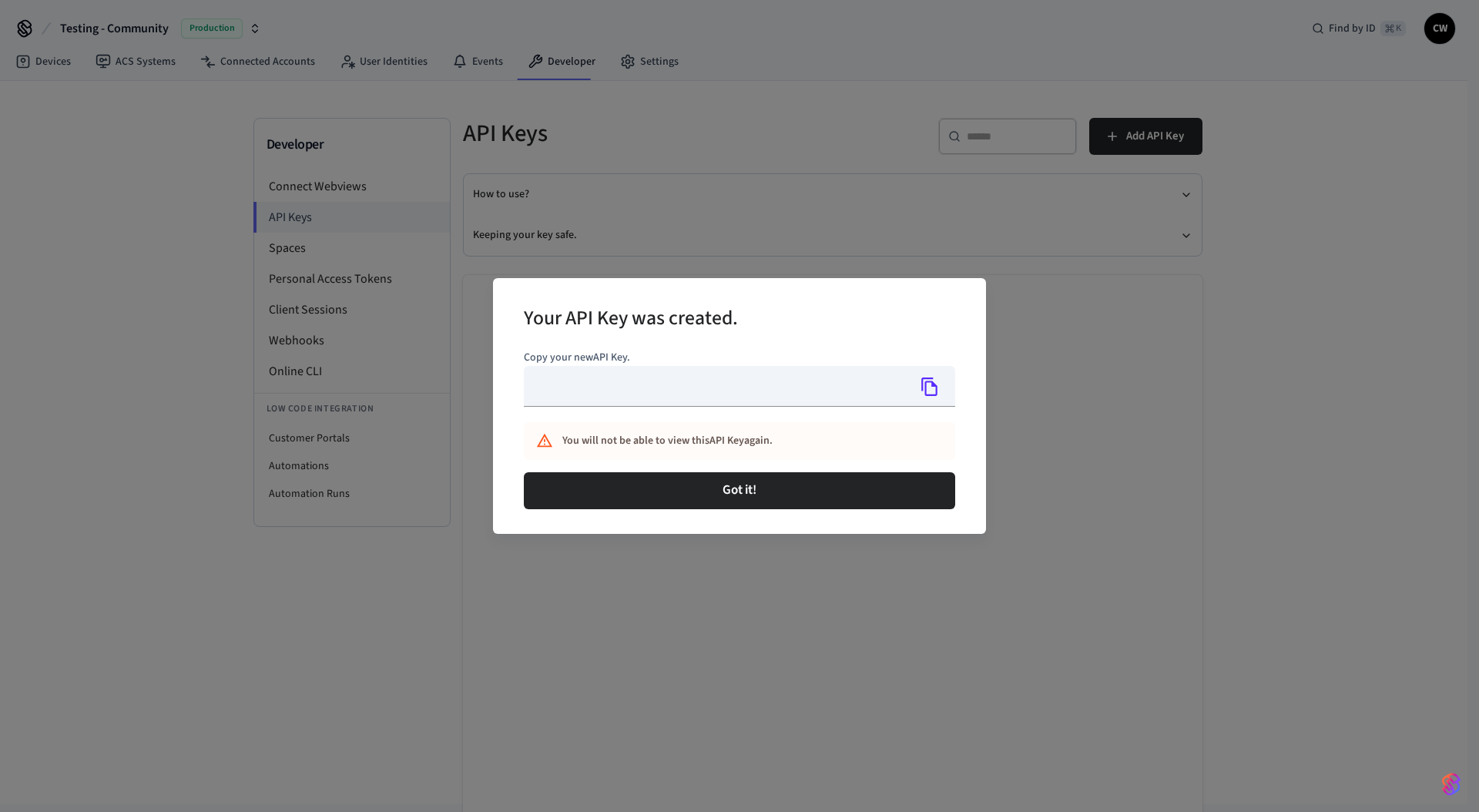
type input "**********"
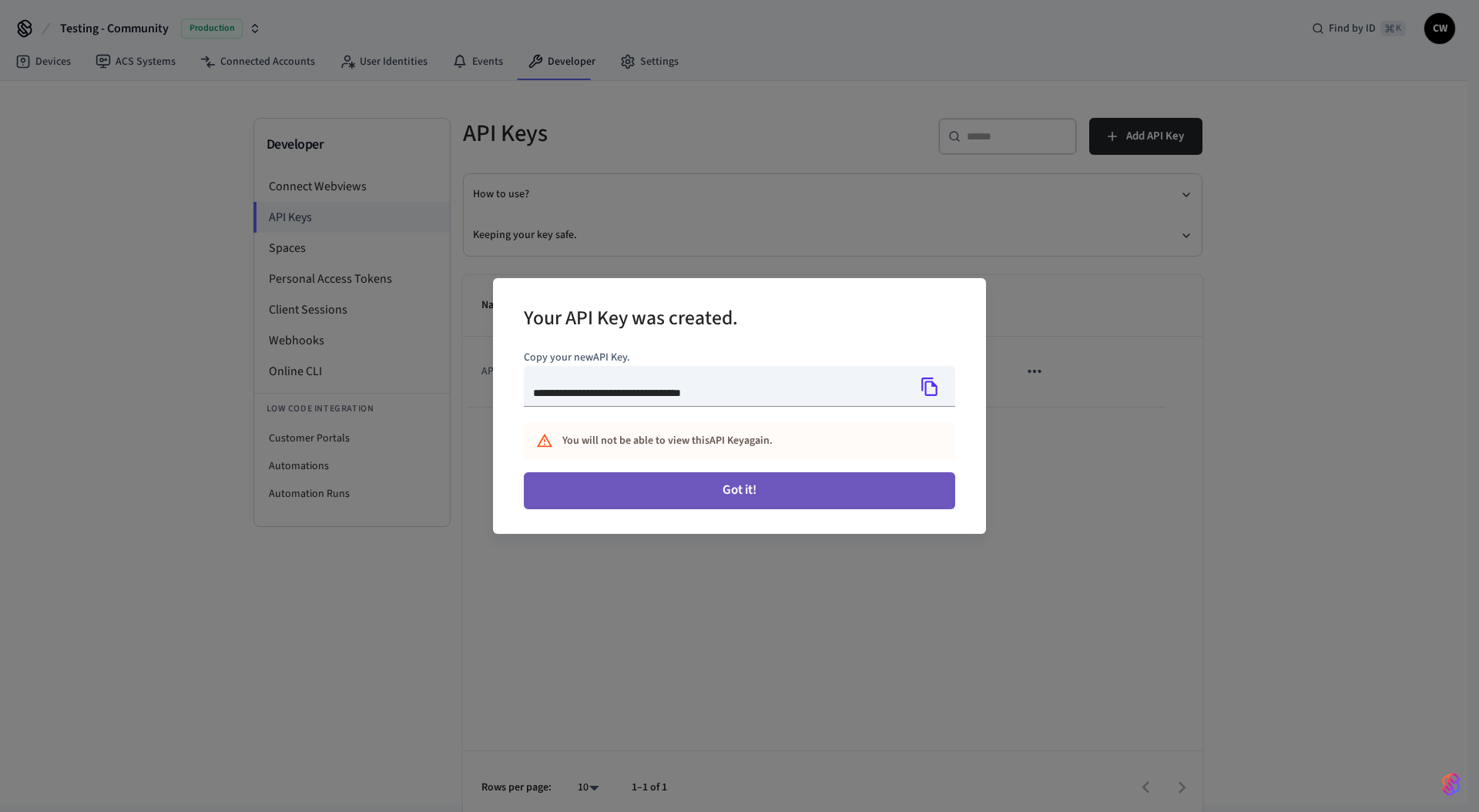
click at [776, 495] on button "Got it!" at bounding box center [739, 490] width 431 height 37
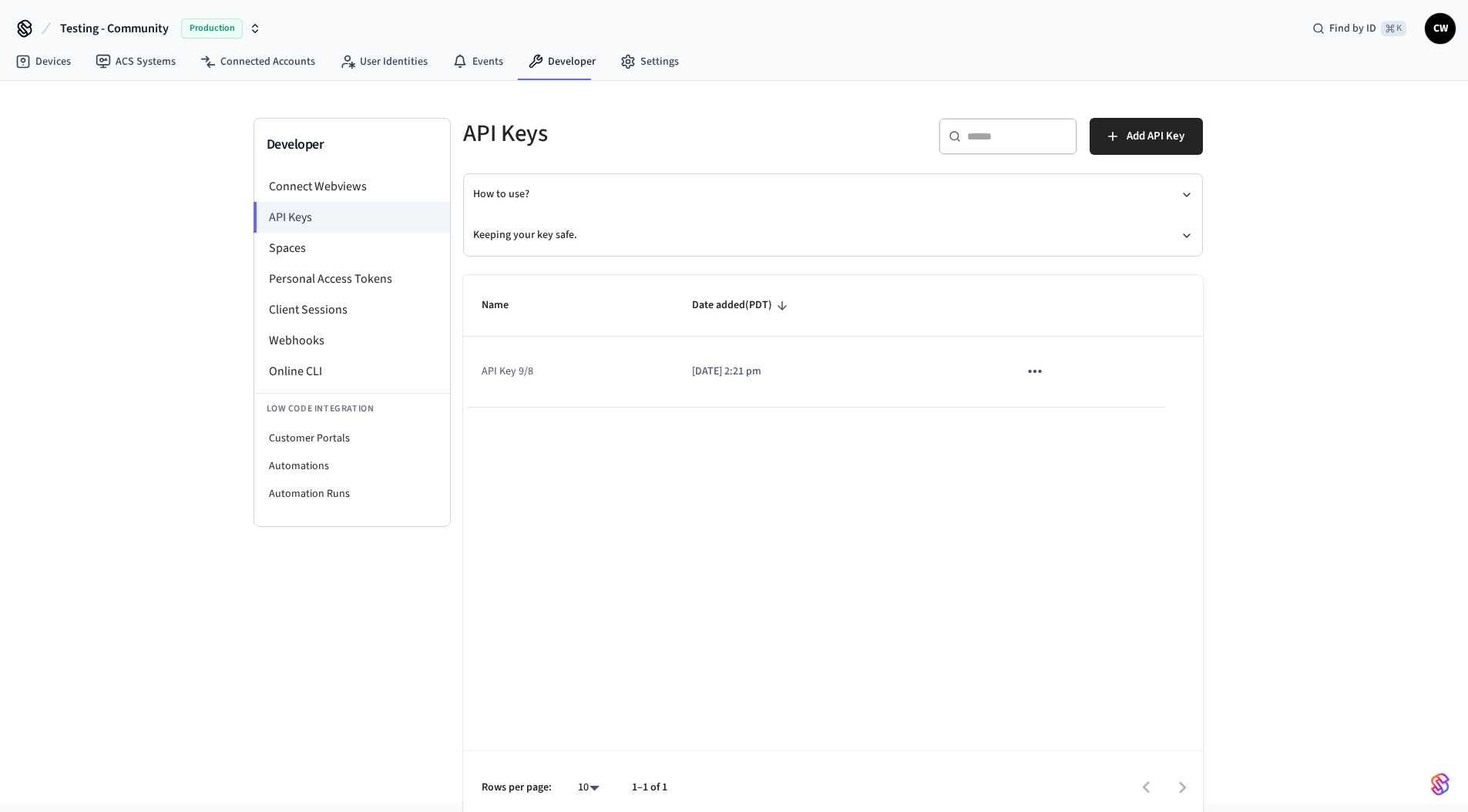
click at [766, 482] on div "Name Date added (PDT) API Key 9/8 2025/09/08 at 2:21 pm Rows per page: 10 ** 1–…" at bounding box center [833, 550] width 740 height 550
click at [189, 224] on div "Developer Connect Webviews API Keys Spaces Personal Access Tokens Client Sessio…" at bounding box center [734, 442] width 1468 height 722
click at [143, 58] on link "ACS Systems" at bounding box center [136, 62] width 104 height 28
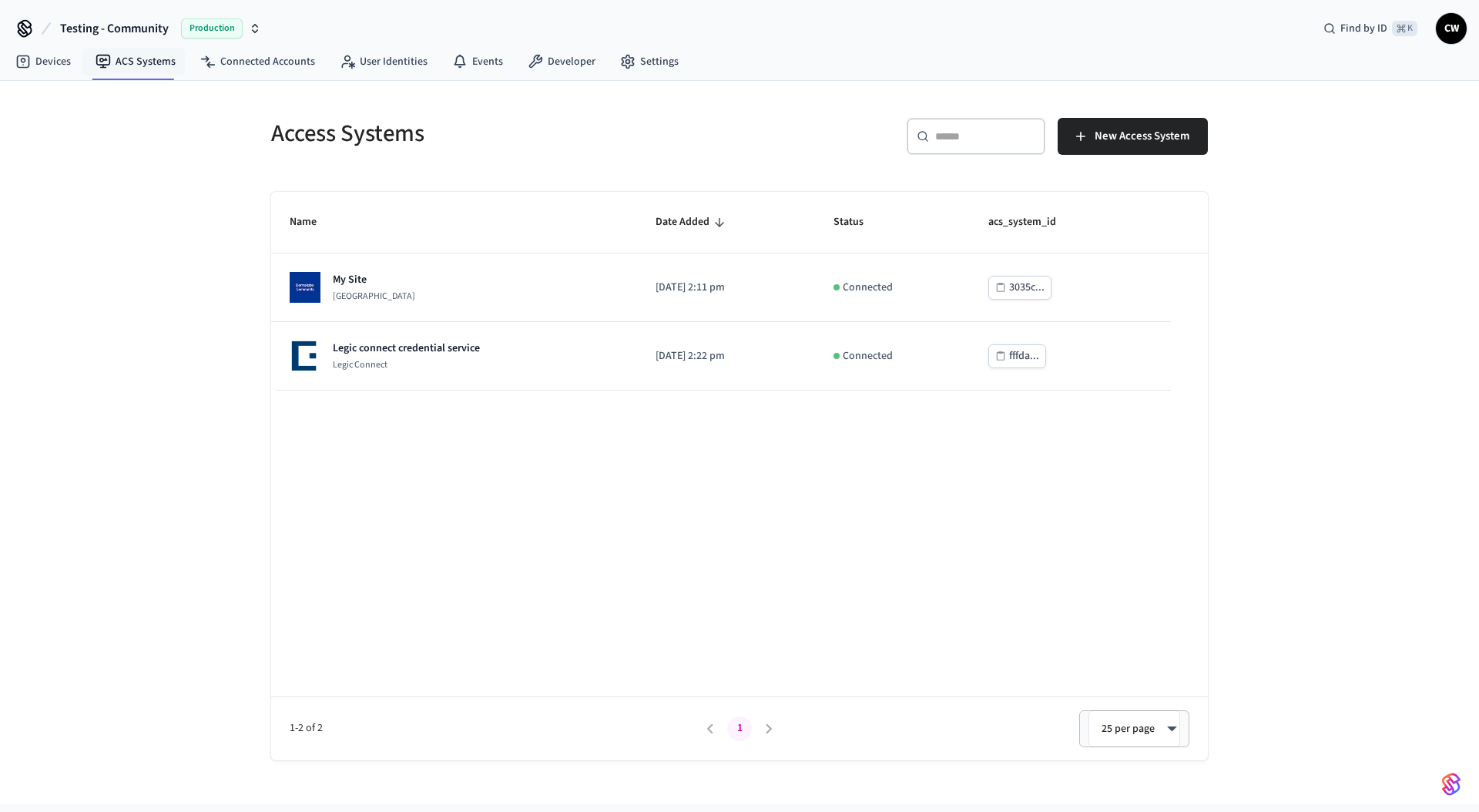
click at [179, 307] on div "Access Systems ​ ​ New Access System Name Date Added Status acs_system_id My Si…" at bounding box center [739, 442] width 1479 height 722
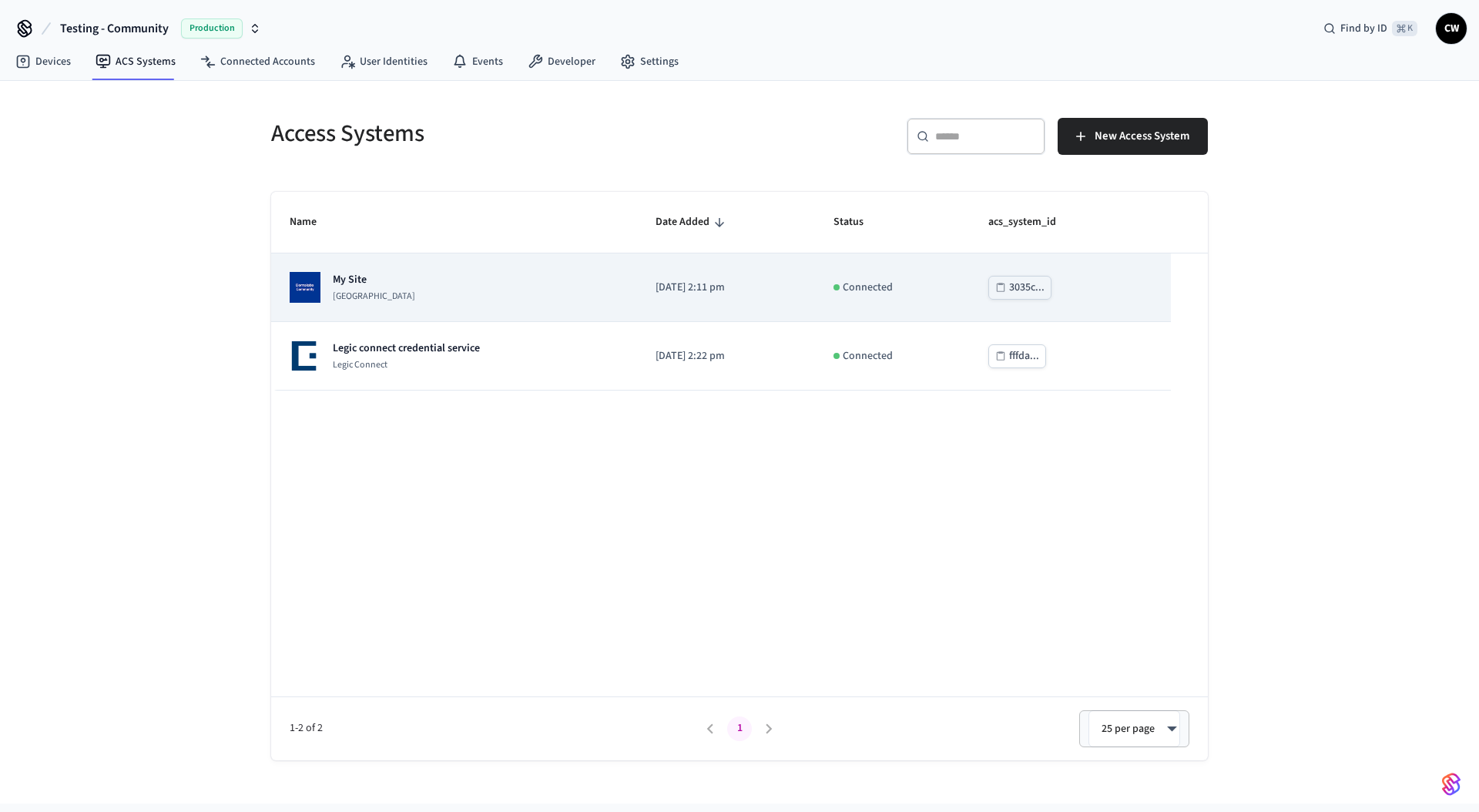
click at [411, 283] on p "My Site" at bounding box center [374, 280] width 83 height 16
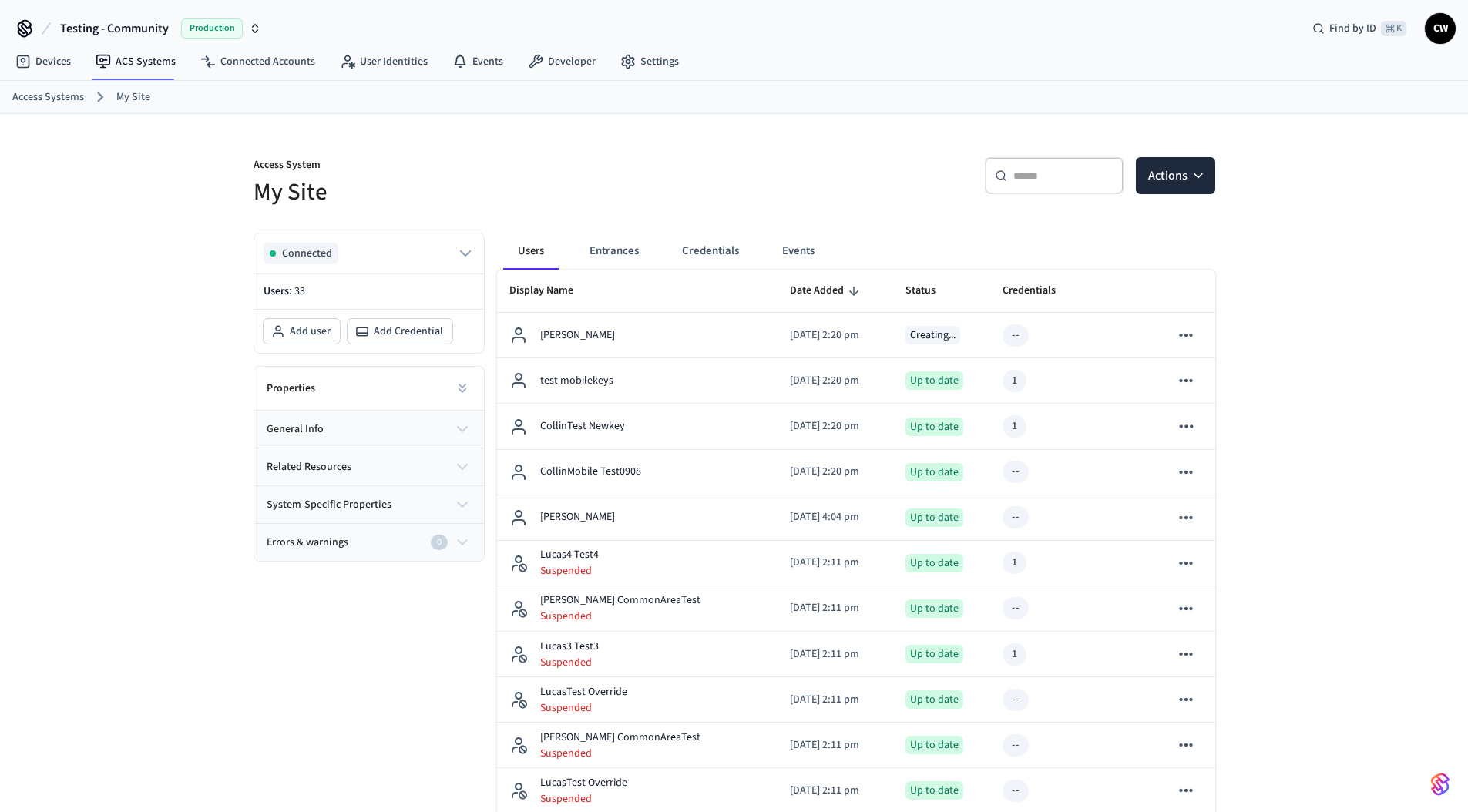
click at [604, 104] on ol "Access Systems My Site" at bounding box center [740, 97] width 1456 height 20
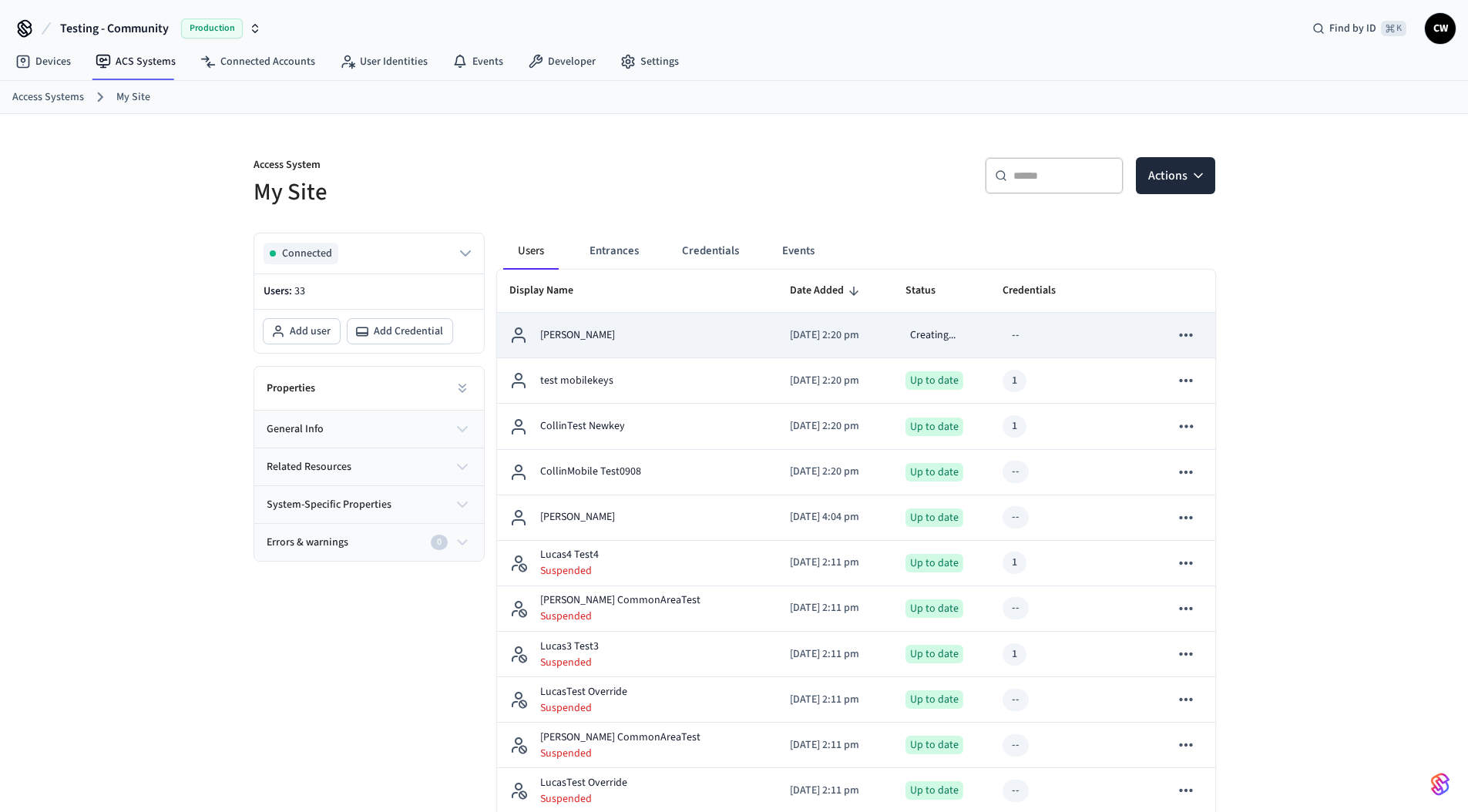
click at [634, 334] on div "[PERSON_NAME]" at bounding box center [637, 335] width 256 height 19
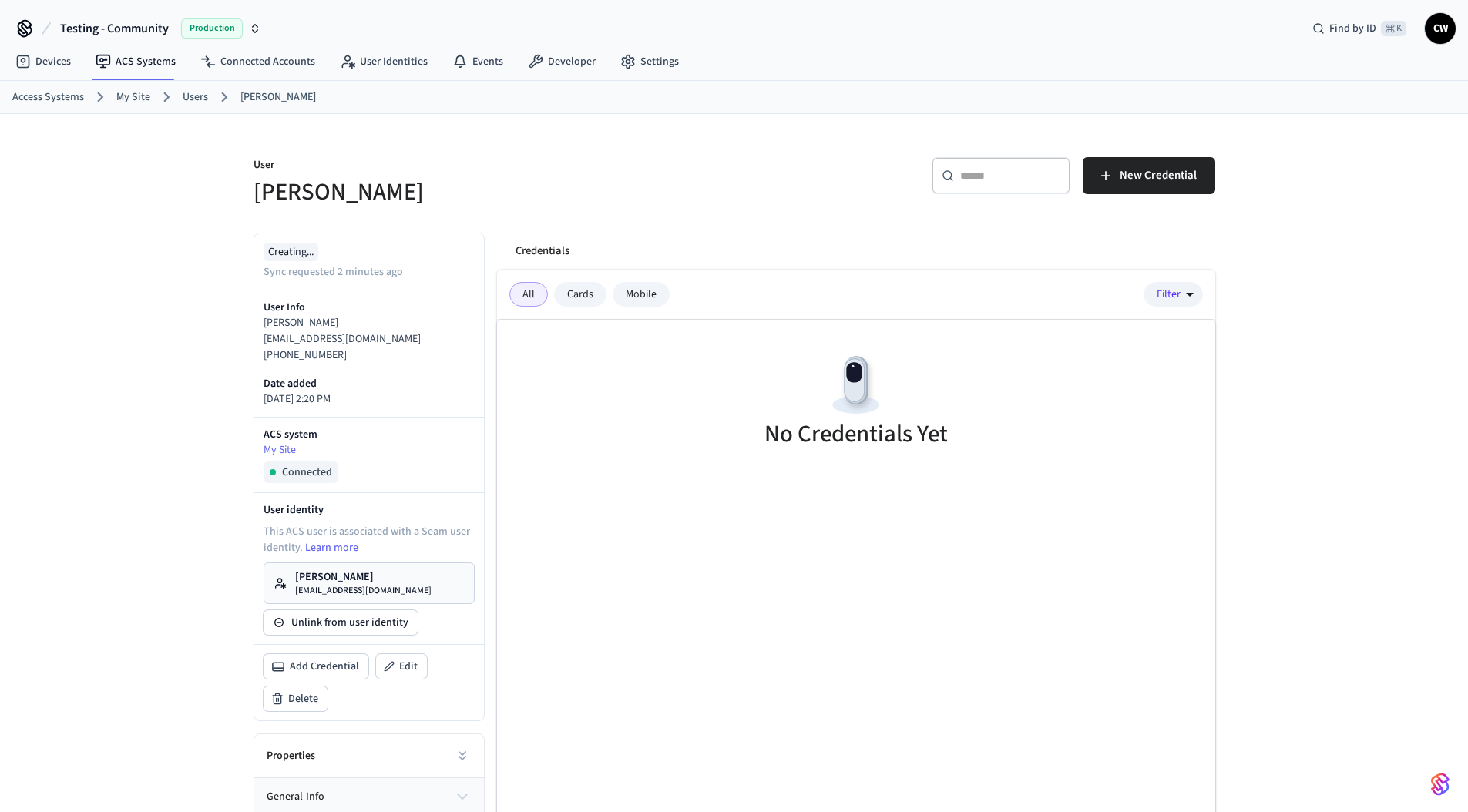
click at [602, 236] on div "Credentials" at bounding box center [858, 250] width 712 height 37
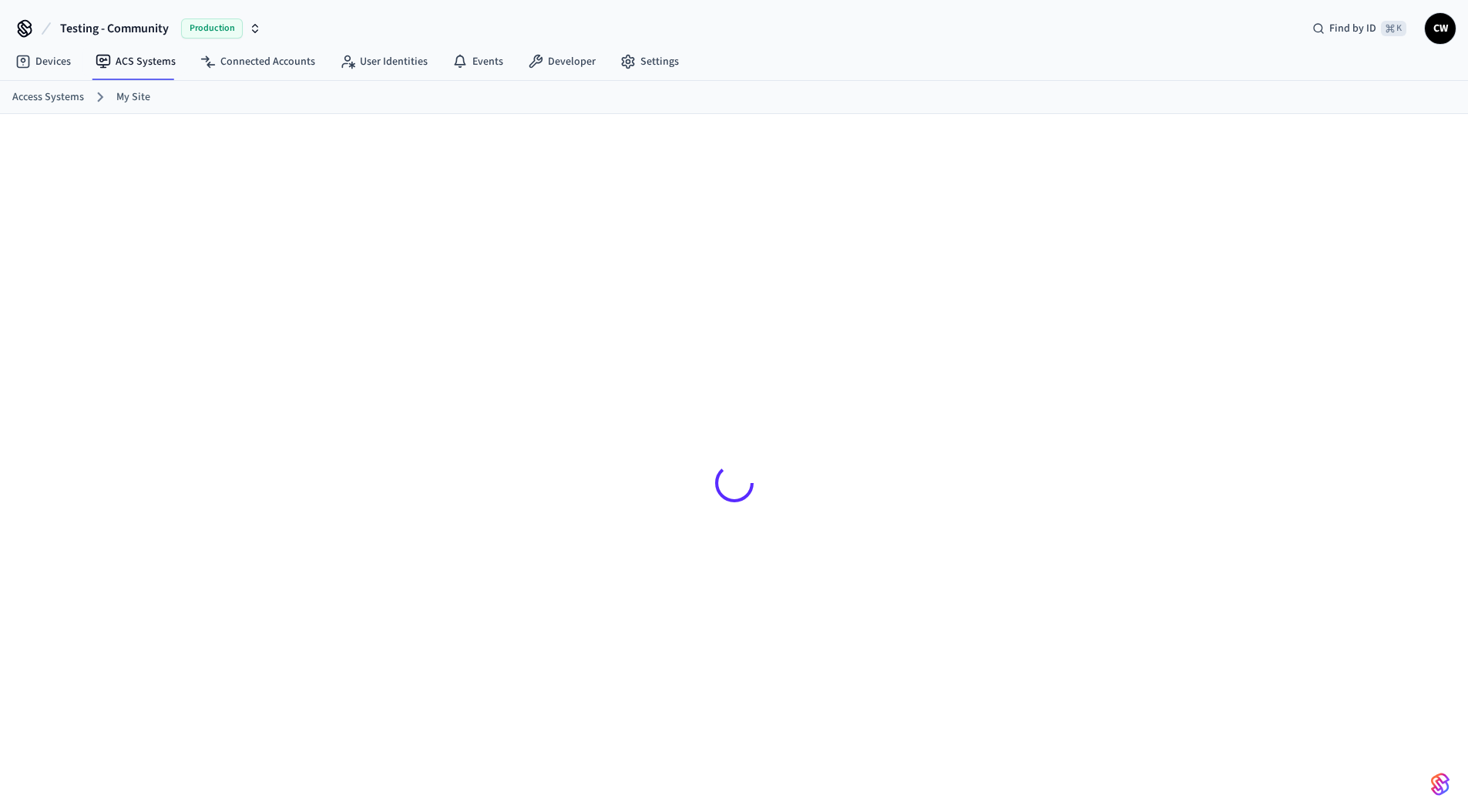
click at [110, 273] on div at bounding box center [734, 475] width 1468 height 722
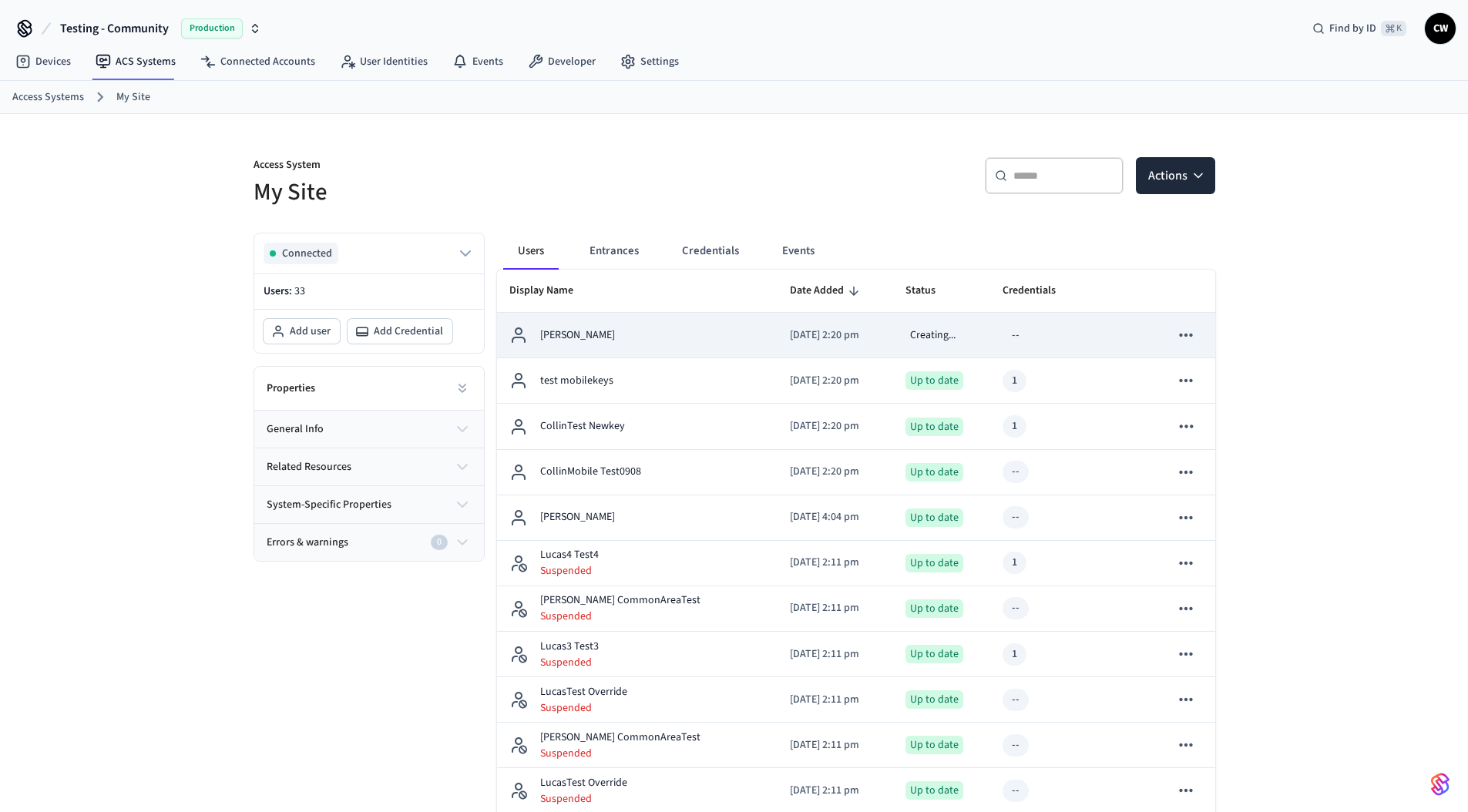
click at [610, 334] on div "[PERSON_NAME]" at bounding box center [637, 335] width 256 height 19
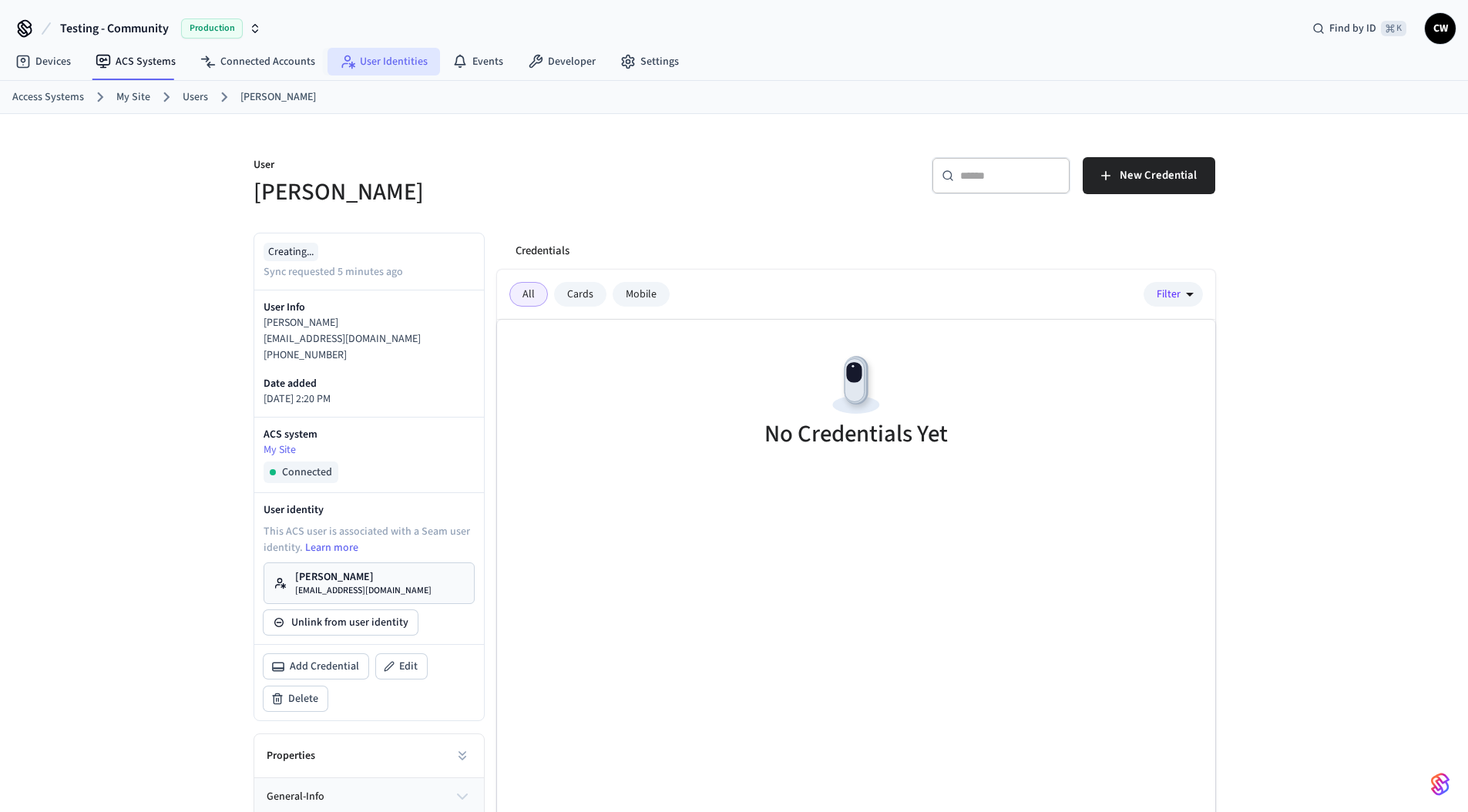
click at [381, 59] on link "User Identities" at bounding box center [384, 62] width 112 height 28
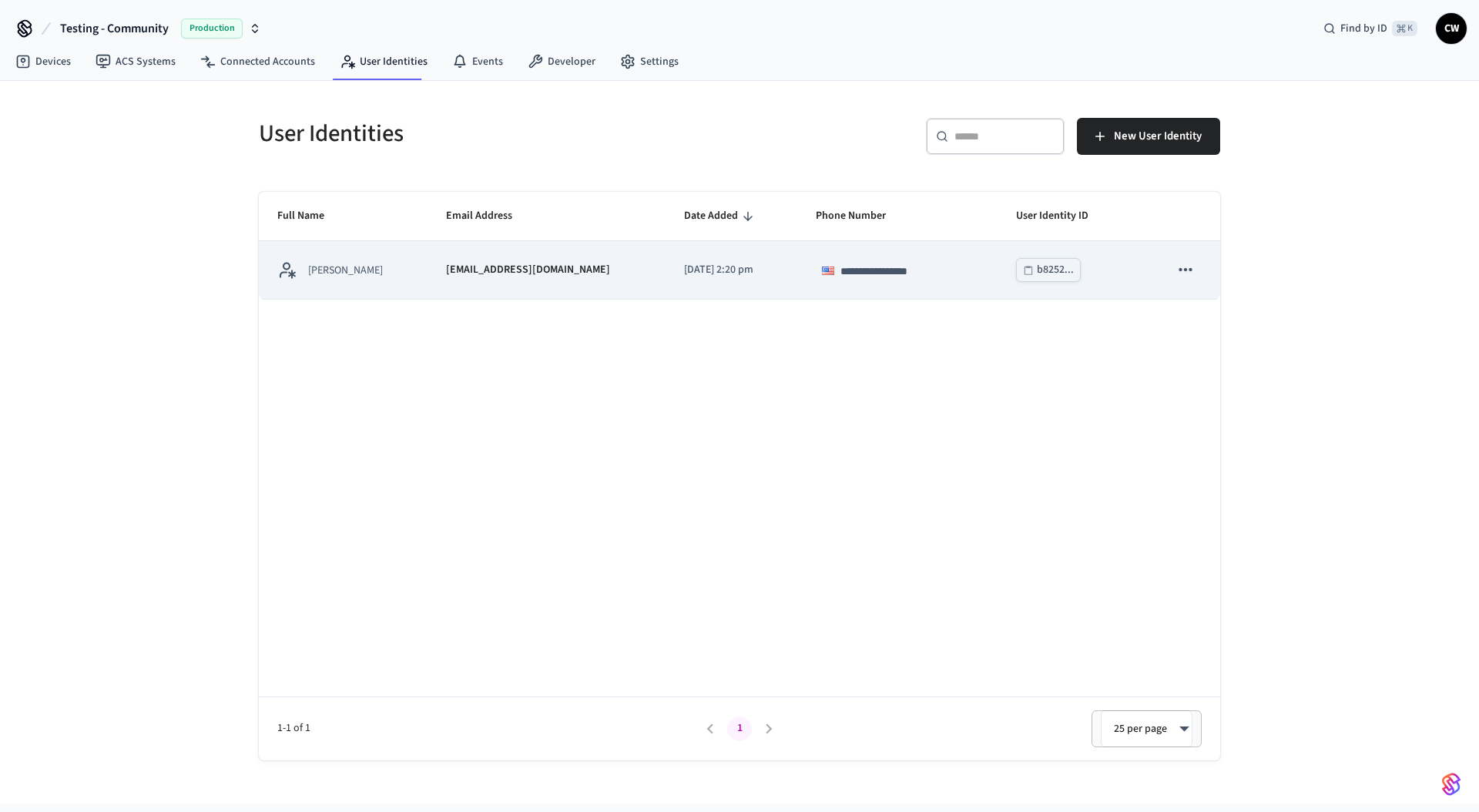
click at [706, 272] on p "[DATE] 2:20 pm" at bounding box center [731, 270] width 94 height 16
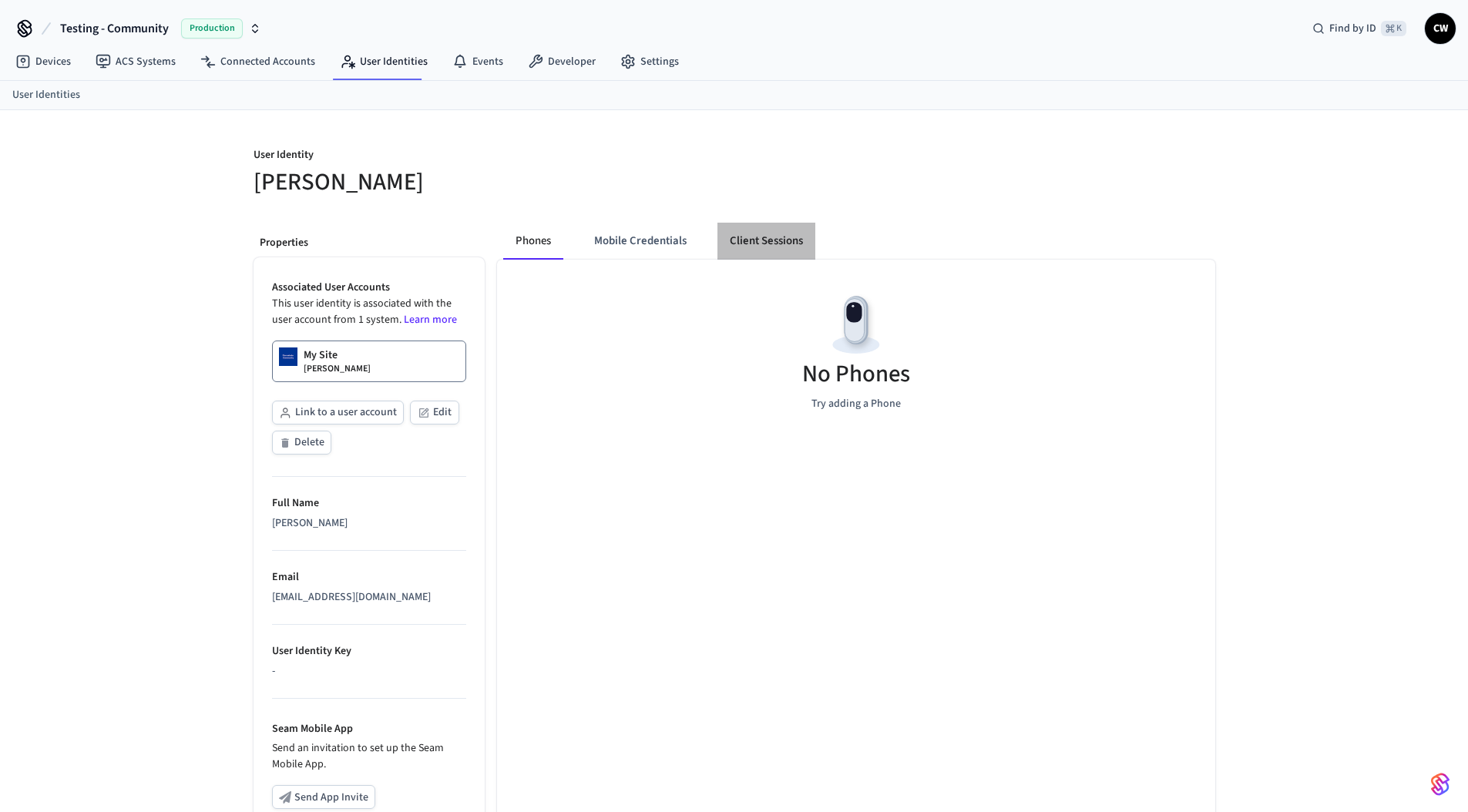
click at [722, 226] on button "Client Sessions" at bounding box center [766, 241] width 98 height 37
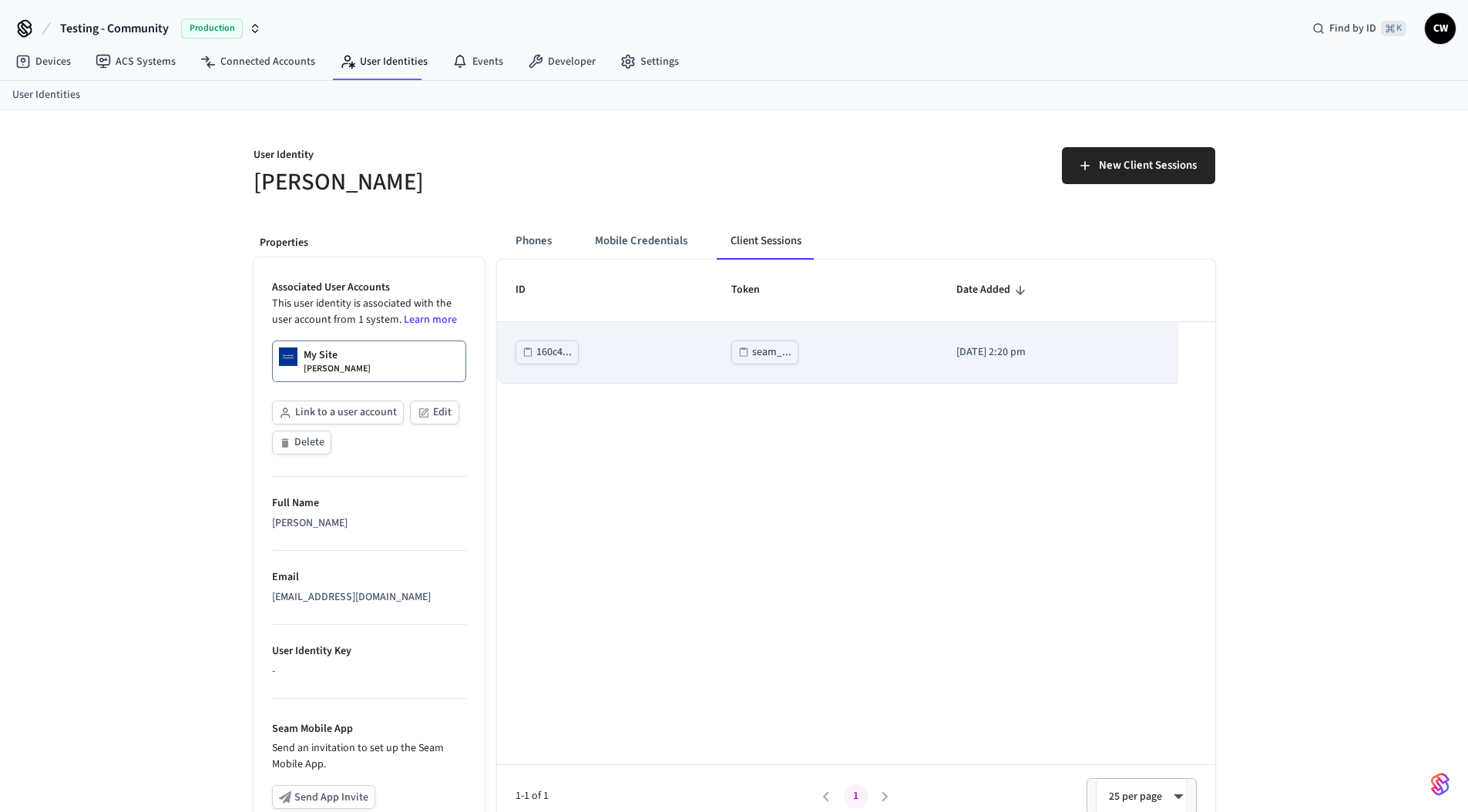
click at [752, 348] on div "seam_..." at bounding box center [771, 352] width 39 height 19
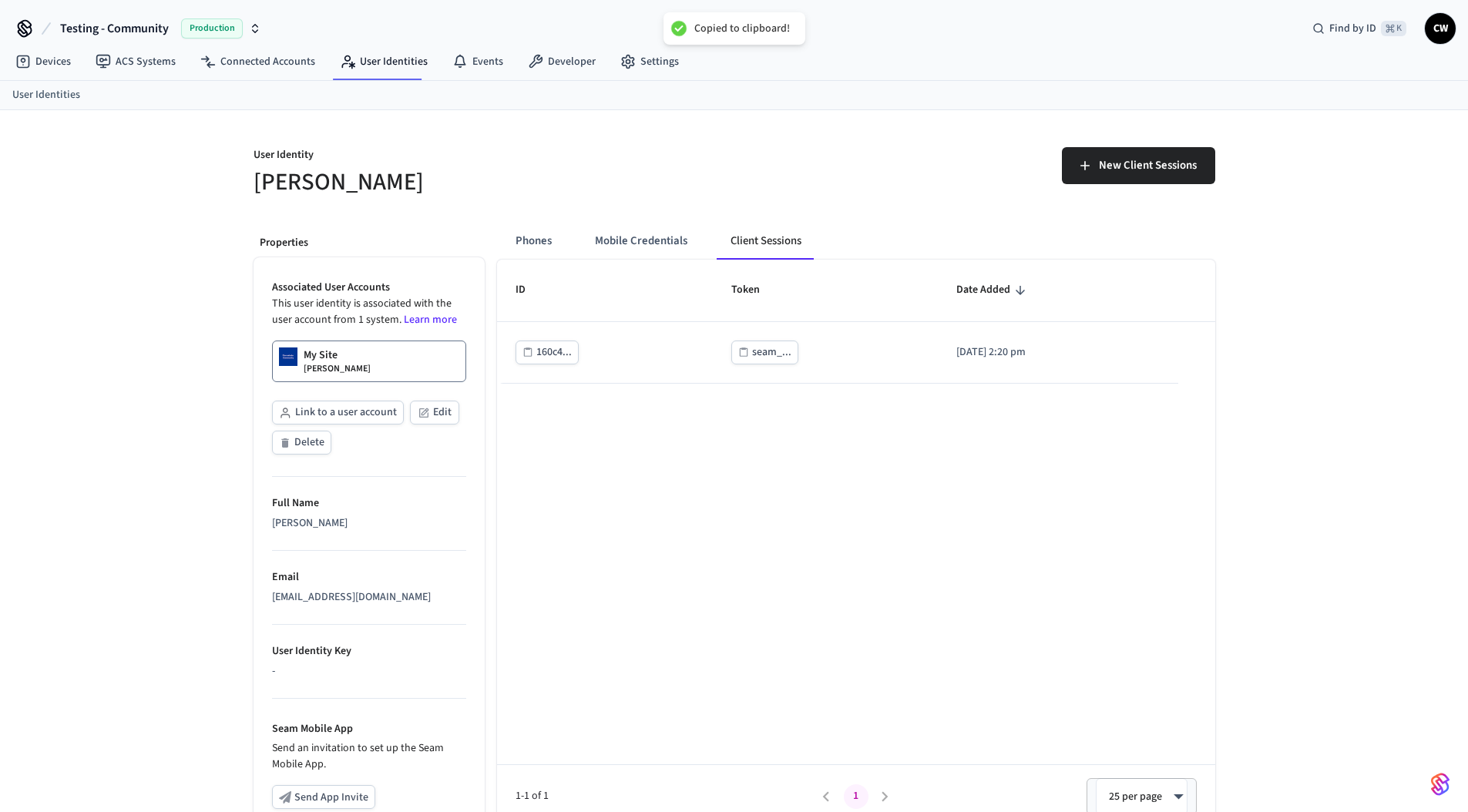
click at [691, 542] on div "ID Token Date Added 160c4... seam_... [DATE] 2:20 pm 1-1 of 1 1 25 per page ** ​" at bounding box center [855, 543] width 718 height 568
click at [544, 245] on button "Phones" at bounding box center [533, 241] width 61 height 37
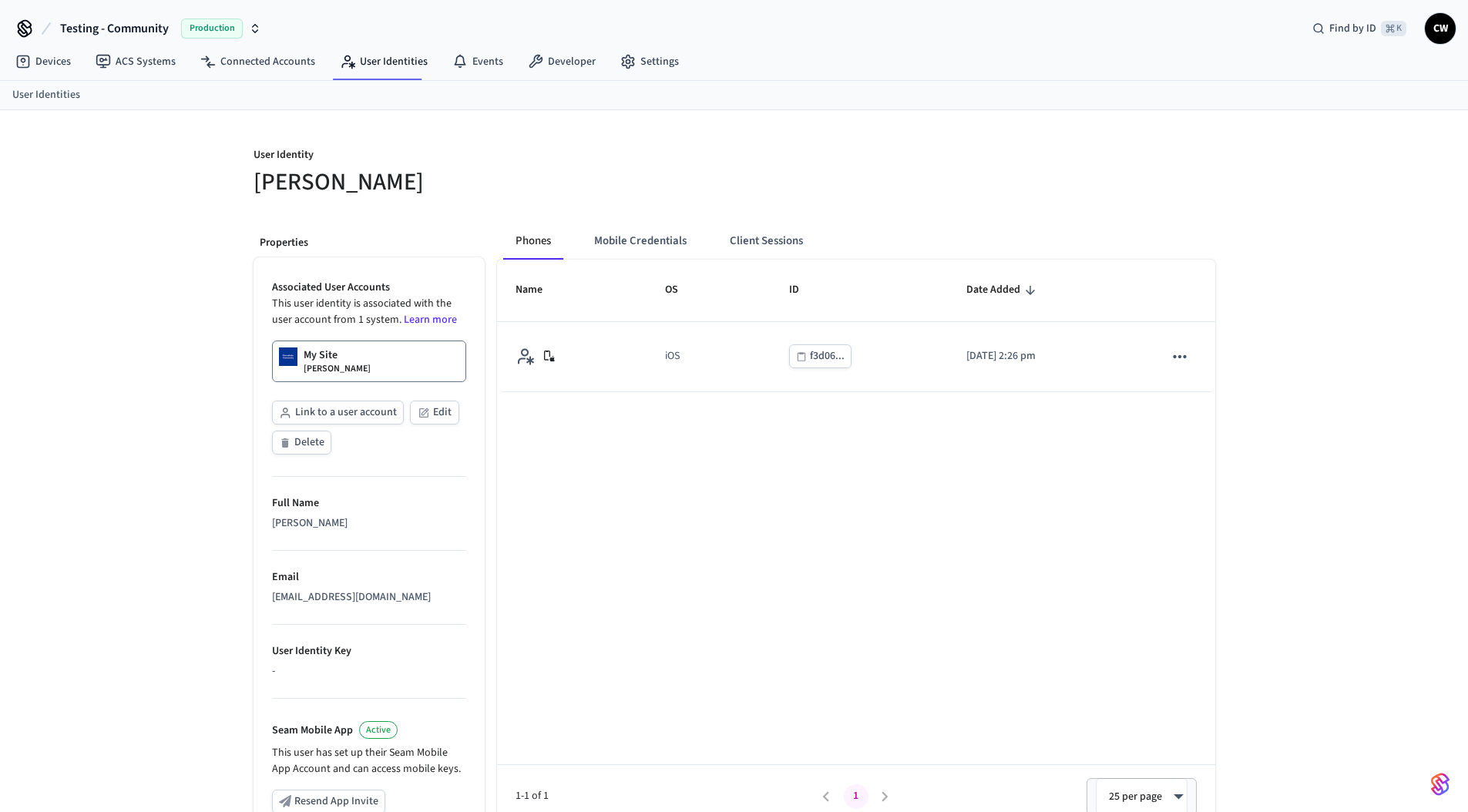
click at [519, 216] on div "Phones Mobile Credentials Client Sessions Name OS ID Date Added iOS f3d06... [D…" at bounding box center [850, 630] width 730 height 838
click at [377, 364] on link "My Site [PERSON_NAME]" at bounding box center [369, 361] width 194 height 41
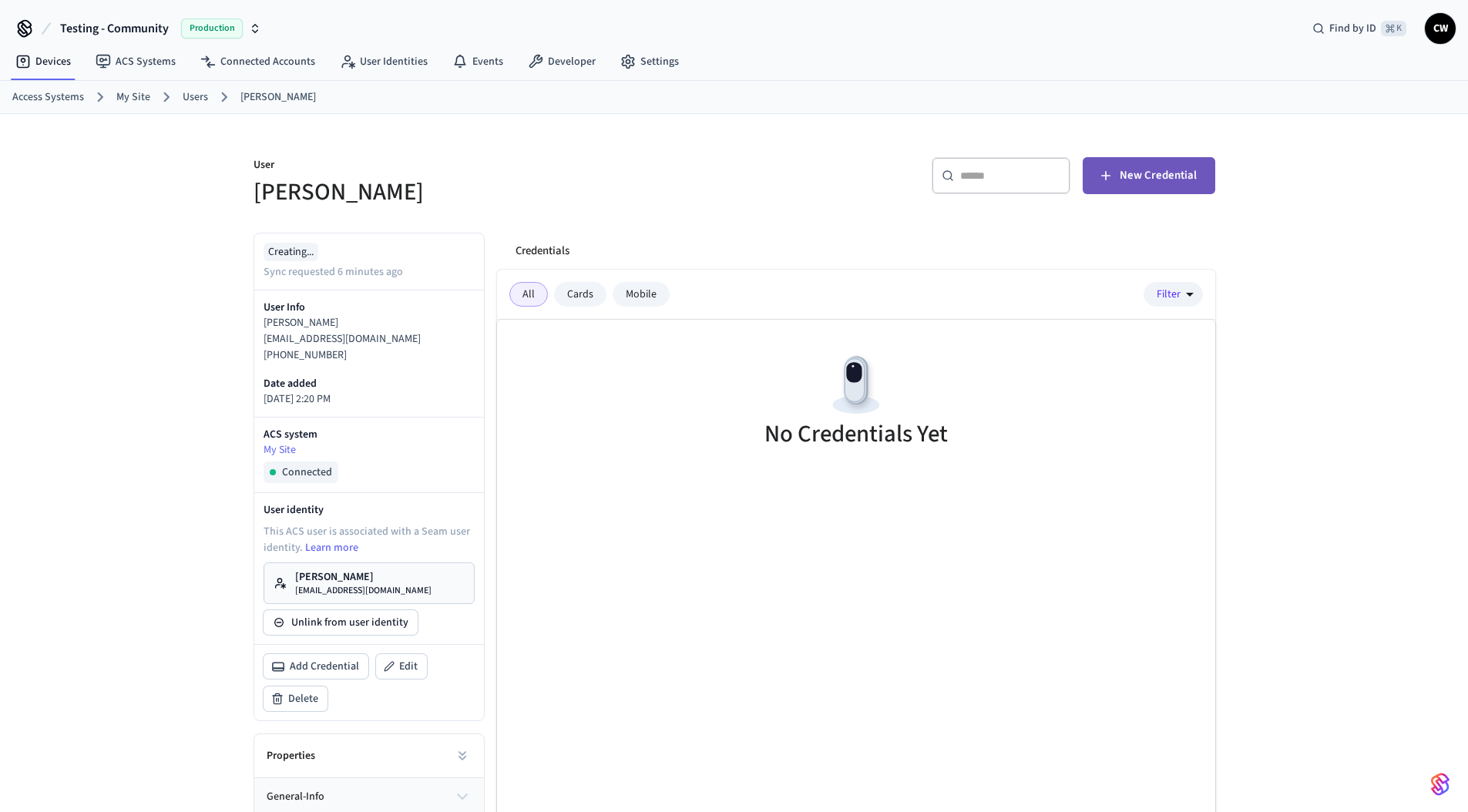
click at [1137, 178] on span "New Credential" at bounding box center [1158, 175] width 77 height 20
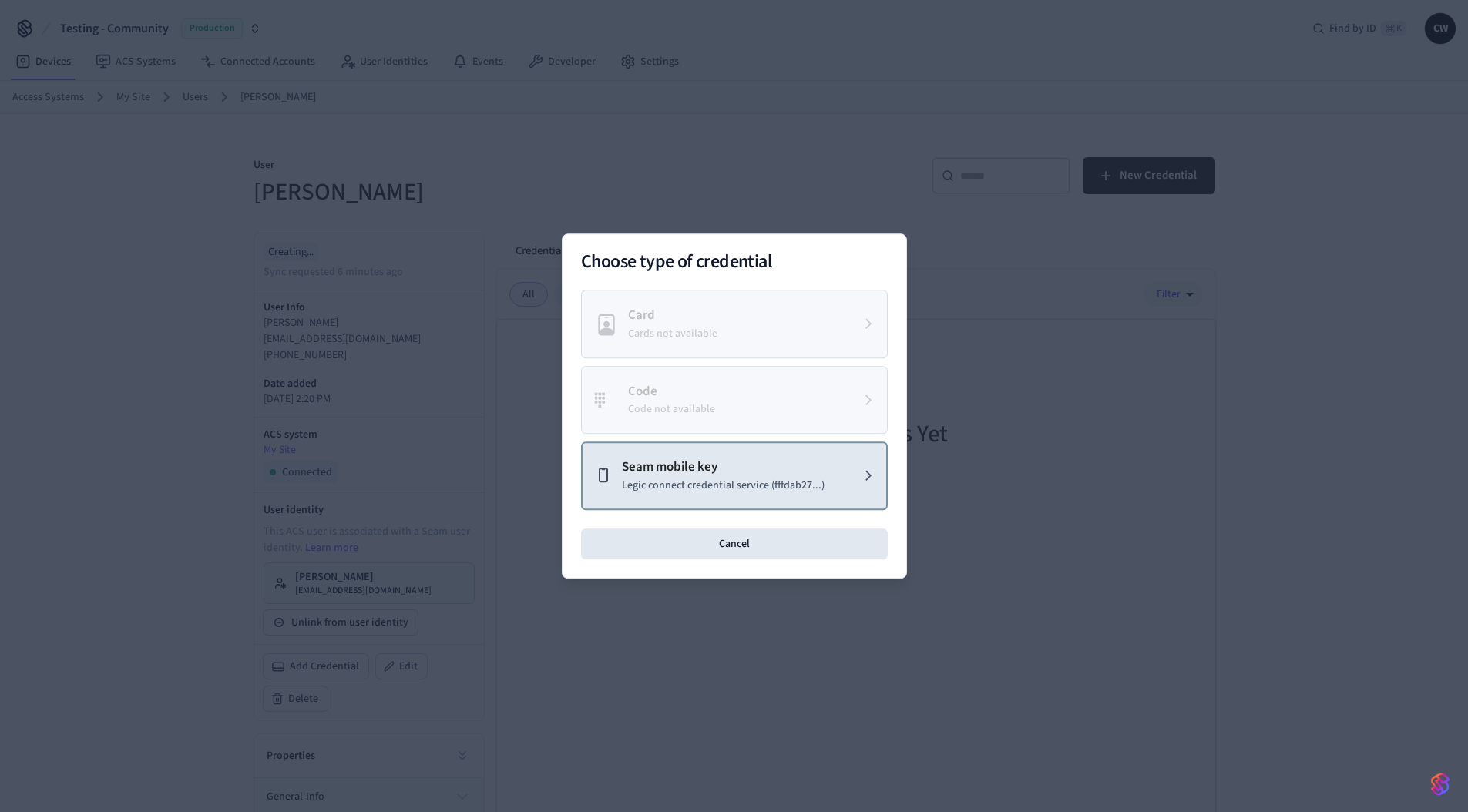
click at [737, 478] on p "Legic connect credential service (fffdab27...)" at bounding box center [723, 485] width 203 height 16
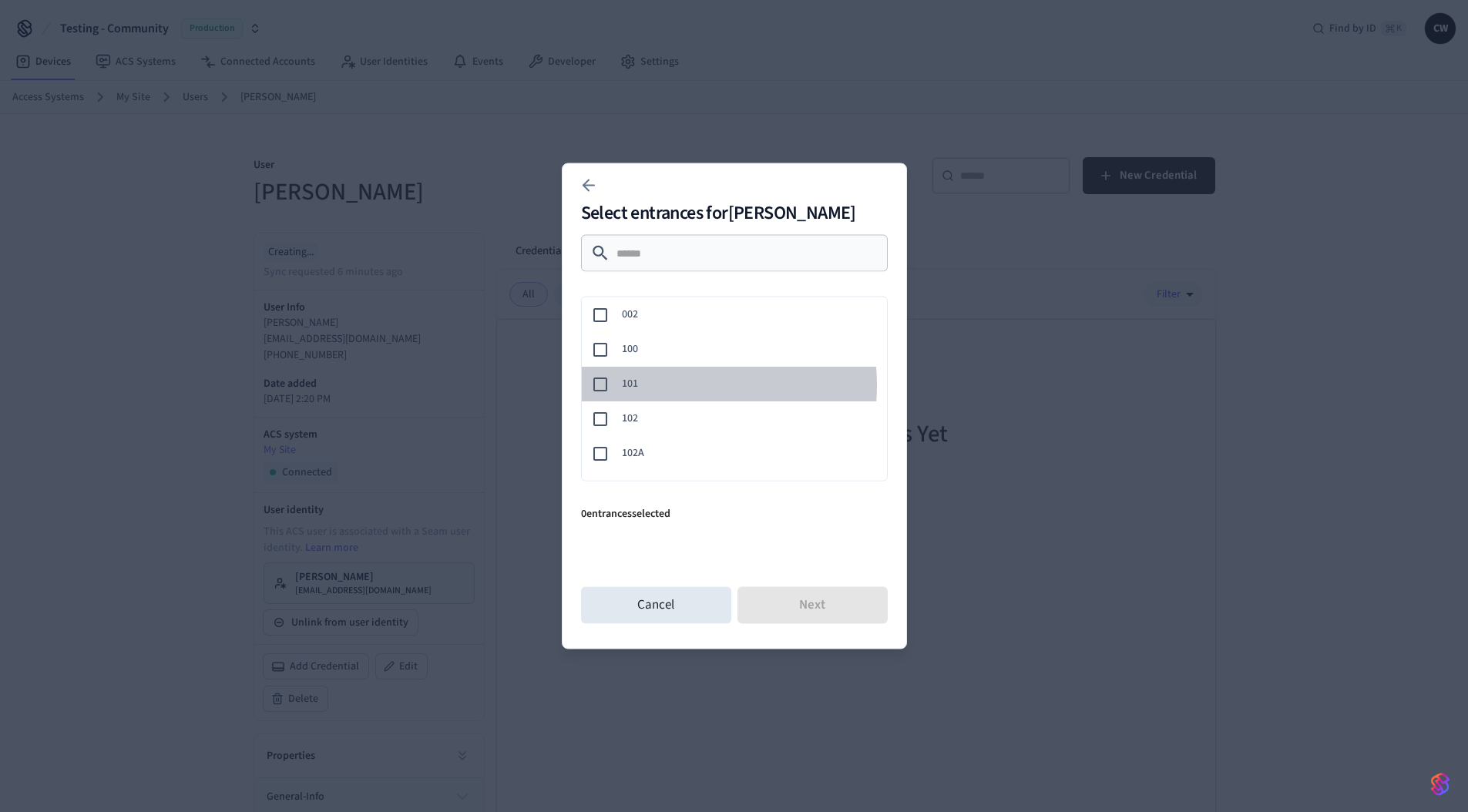
click at [660, 384] on span "101" at bounding box center [748, 383] width 253 height 16
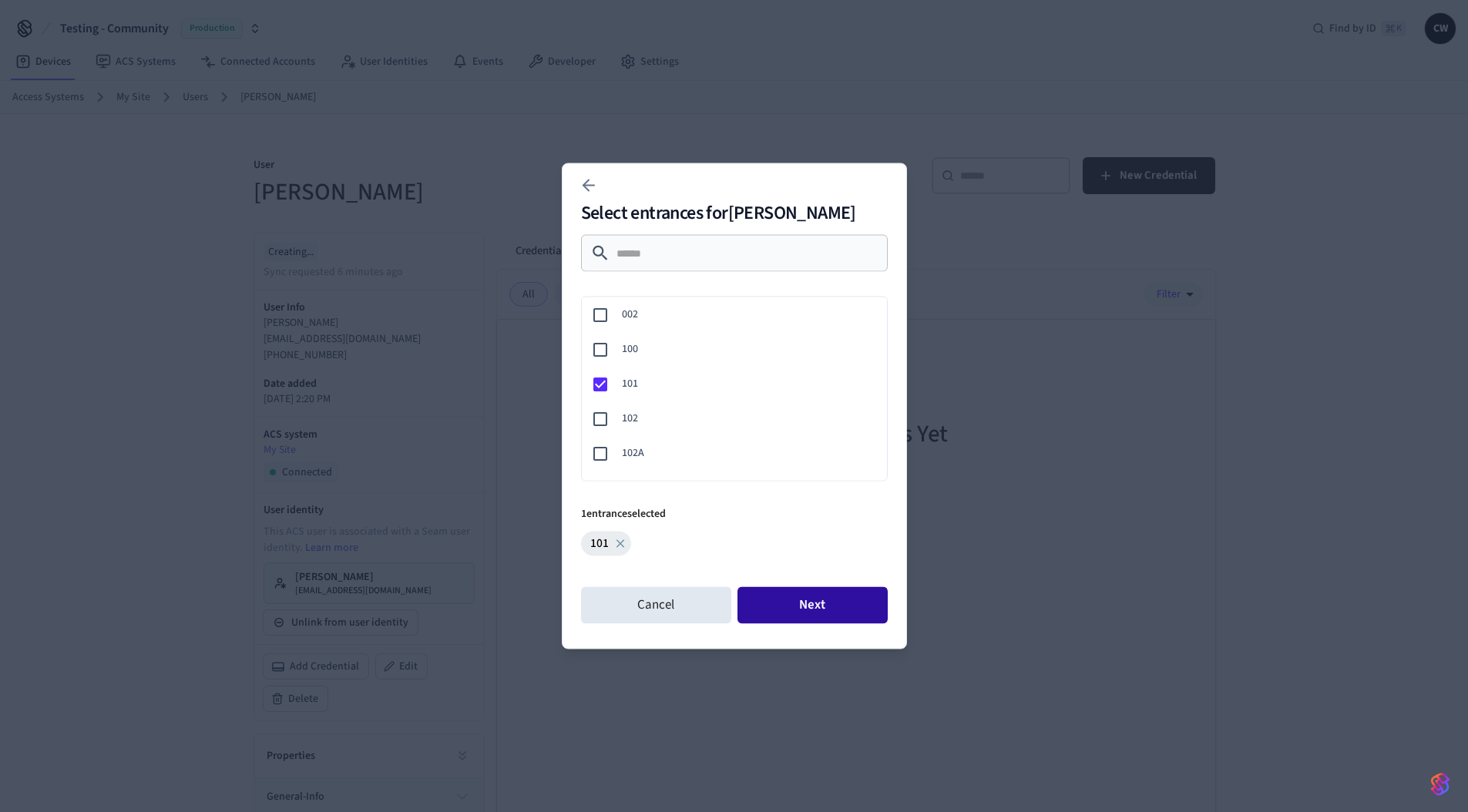
click at [824, 613] on button "Next" at bounding box center [812, 605] width 150 height 37
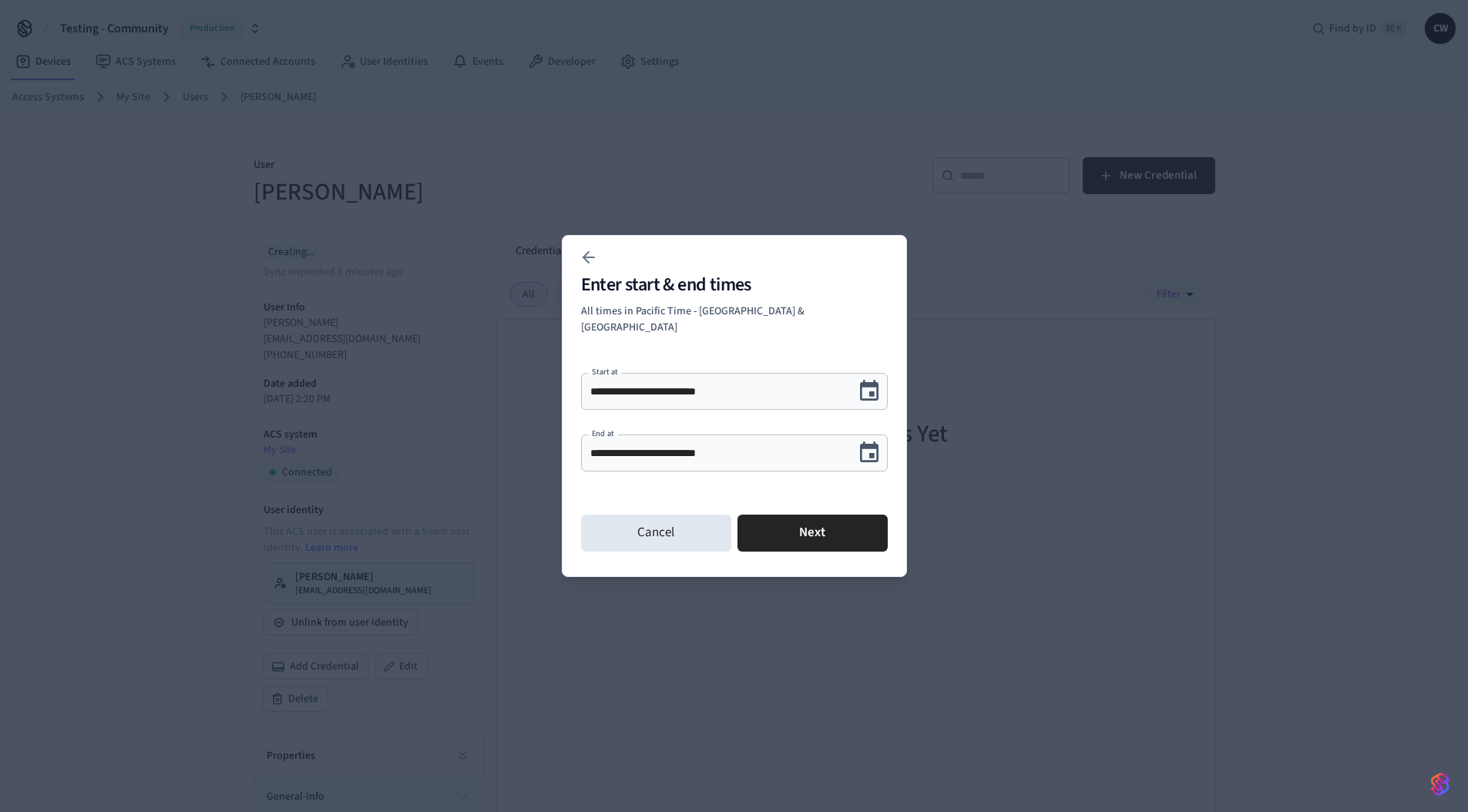
click at [871, 442] on icon "Choose date, selected date is Sep 9, 2025" at bounding box center [869, 452] width 19 height 20
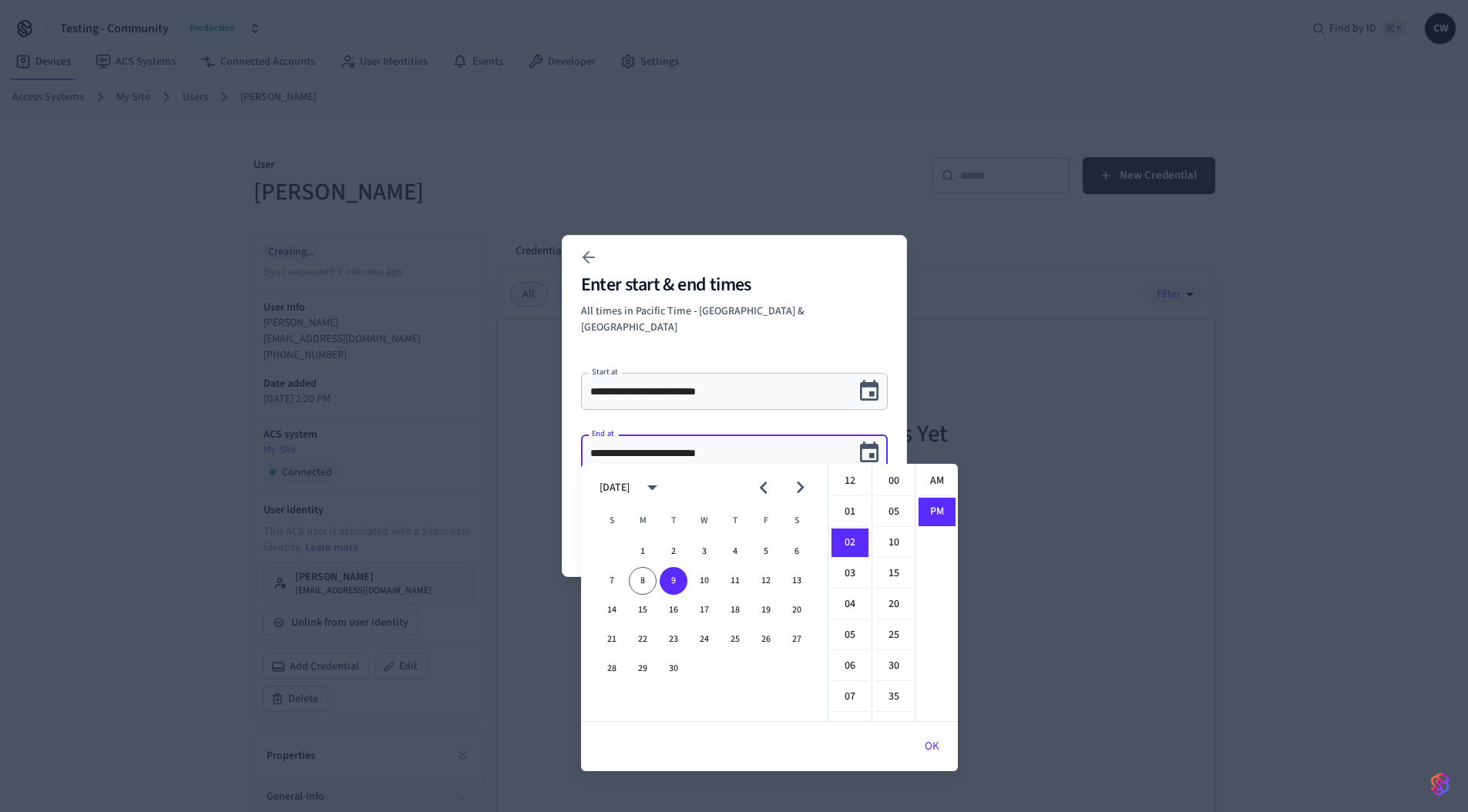
scroll to position [29, 0]
click at [734, 577] on button "11" at bounding box center [735, 581] width 28 height 28
type input "**********"
click at [875, 444] on icon "Choose date, selected date is Sep 11, 2025" at bounding box center [868, 452] width 24 height 24
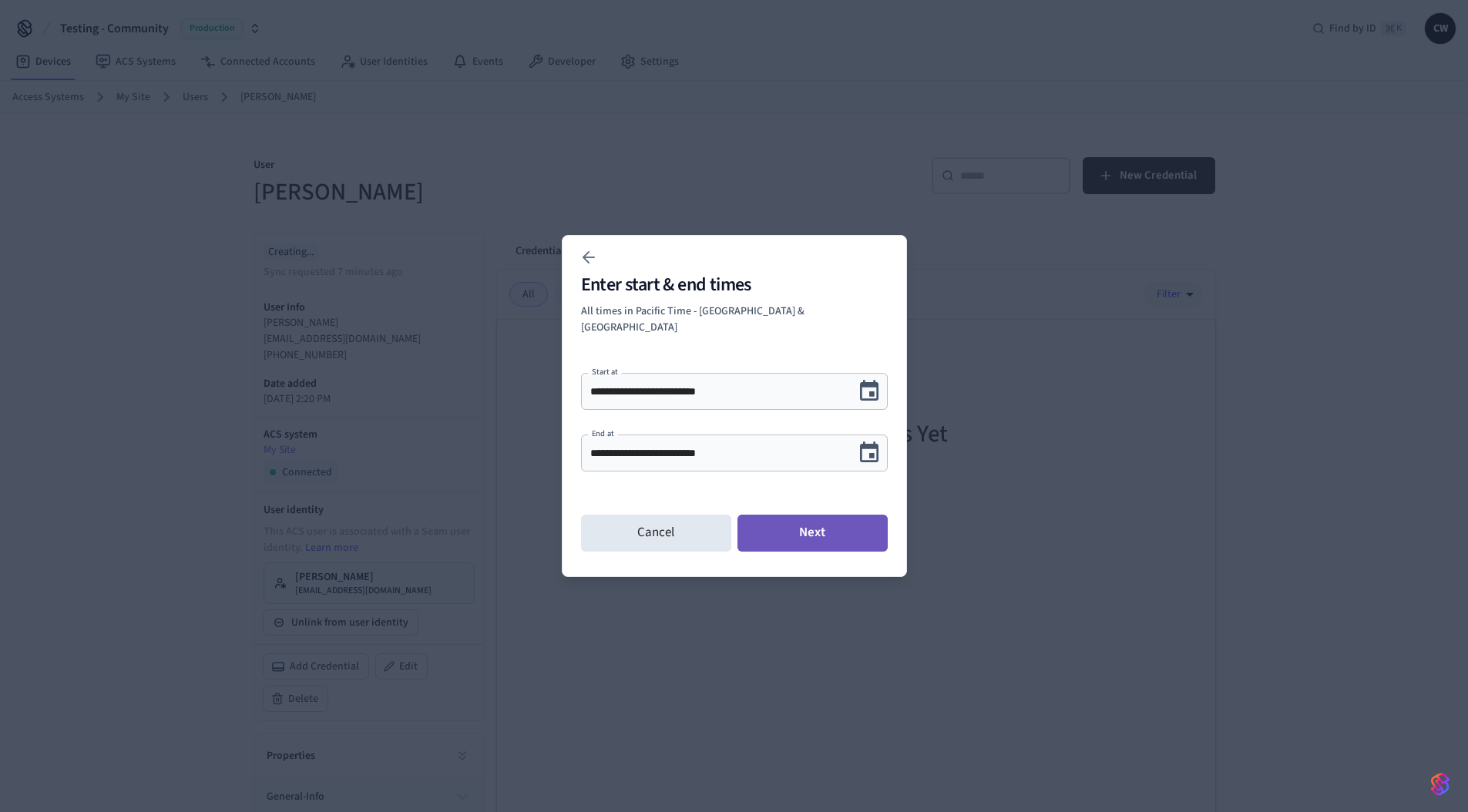
click at [823, 522] on button "Next" at bounding box center [812, 532] width 150 height 37
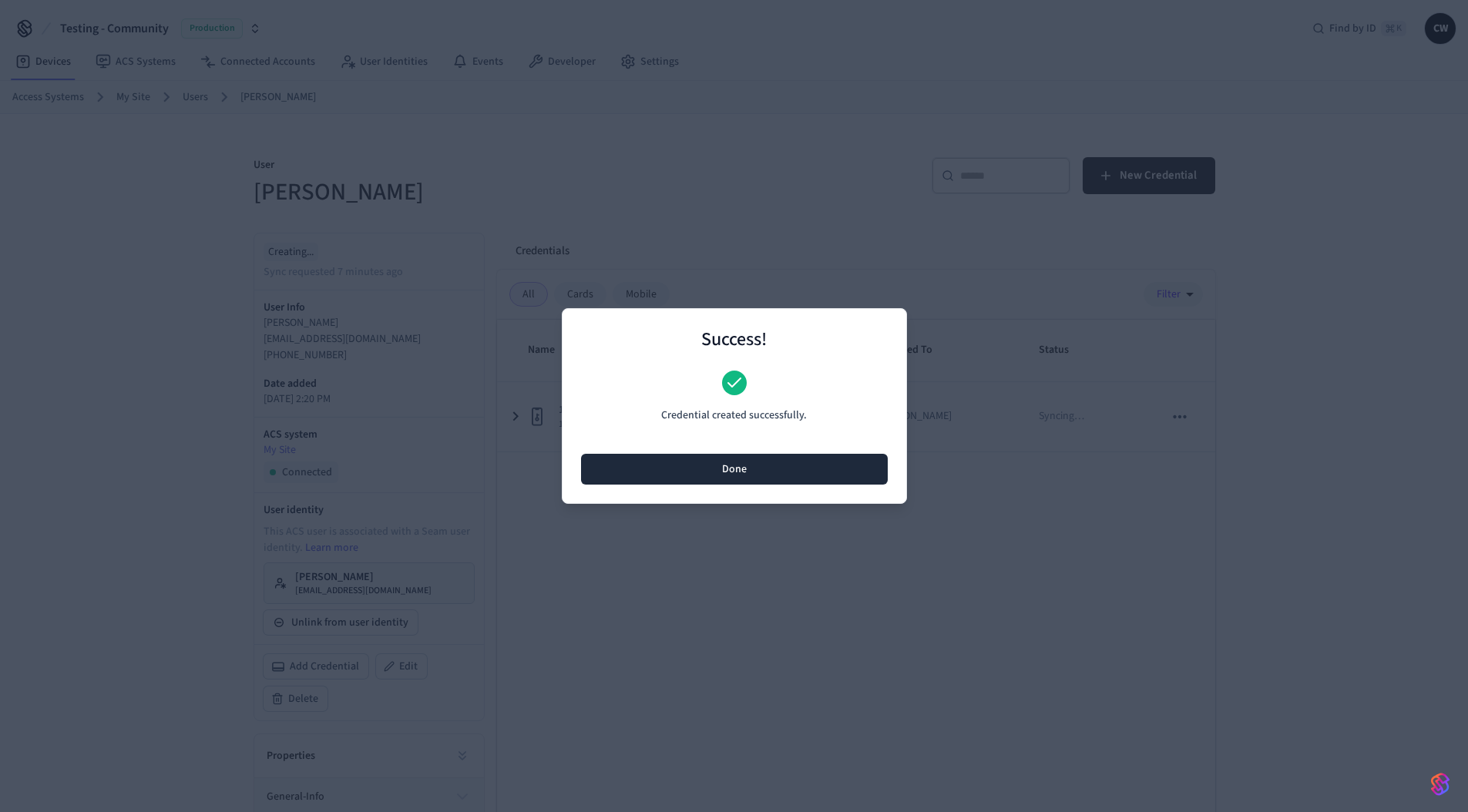
click at [766, 478] on button "Done" at bounding box center [734, 469] width 306 height 31
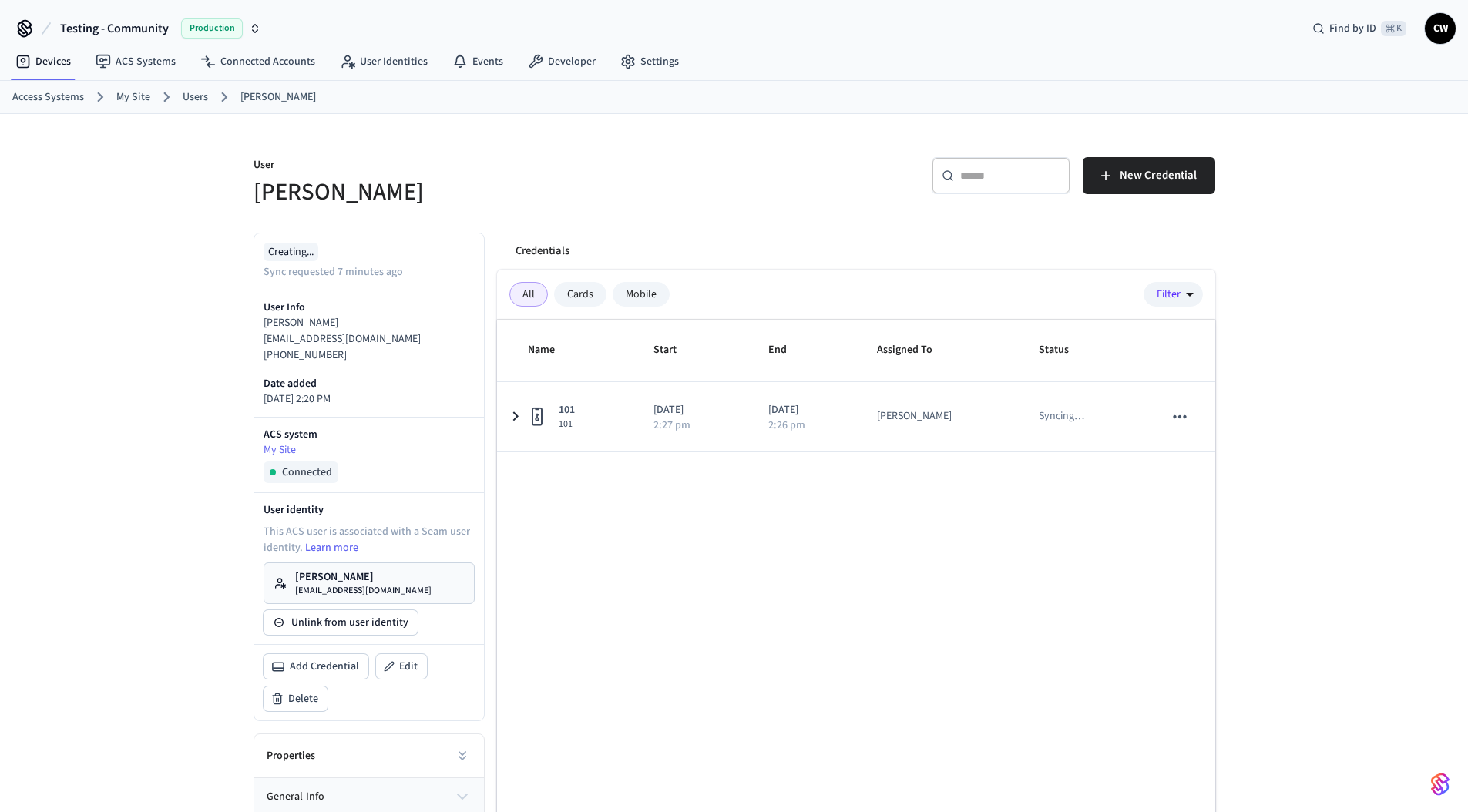
click at [713, 539] on div "Name Start End Assigned To Status 101 101 2025/09/08 2:27 pm 2025/09/11 2:26 pm…" at bounding box center [855, 603] width 718 height 568
